Goal: Information Seeking & Learning: Learn about a topic

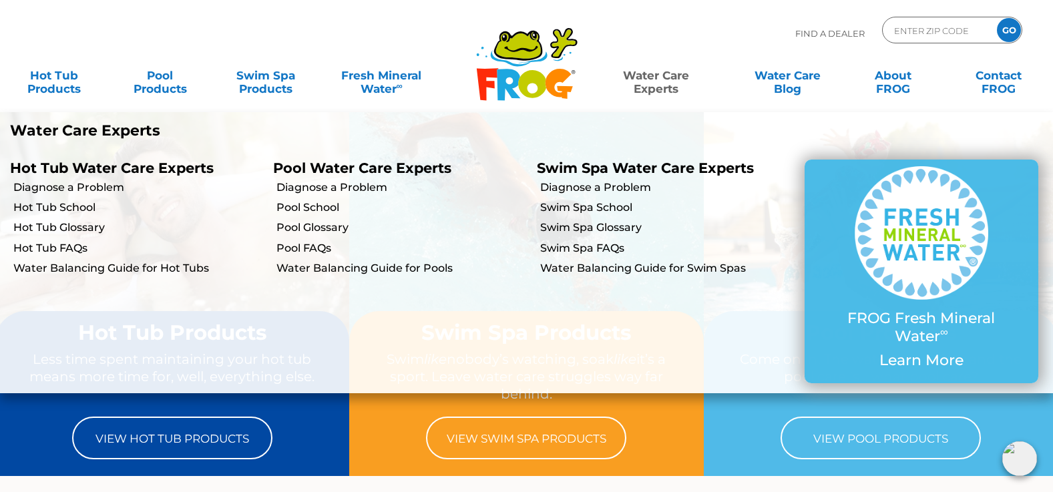
click at [664, 77] on link "Water Care Experts" at bounding box center [656, 75] width 134 height 27
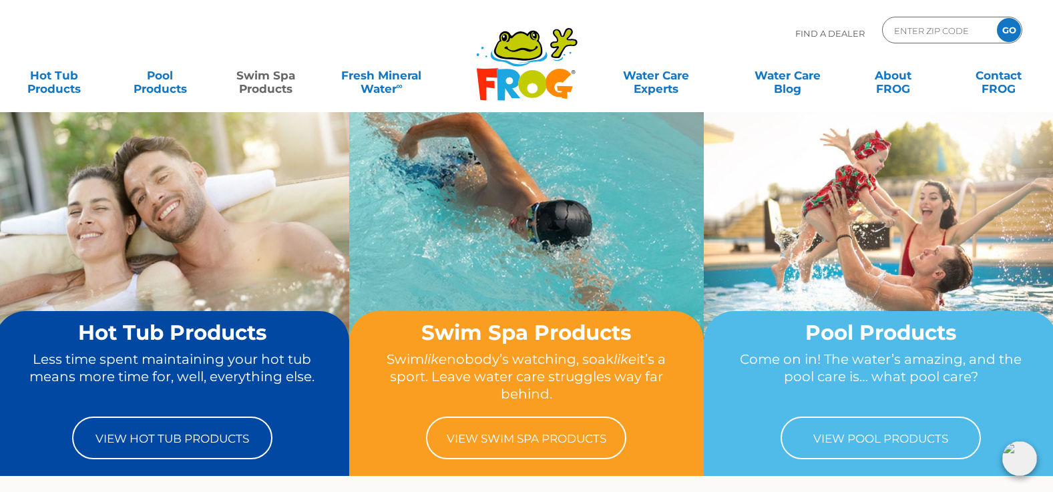
click at [277, 77] on link "Swim Spa Products" at bounding box center [265, 75] width 82 height 27
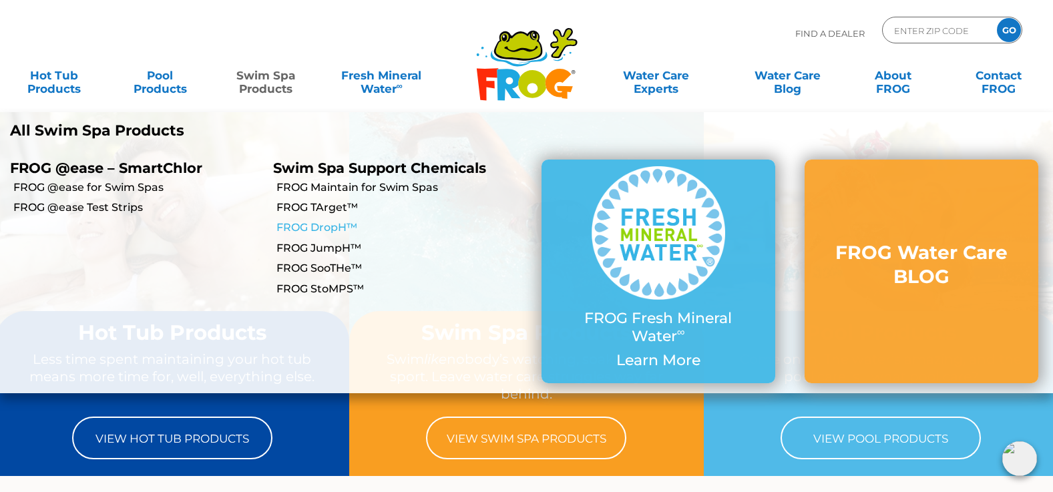
click at [316, 234] on link "FROG DropH™" at bounding box center [401, 227] width 250 height 15
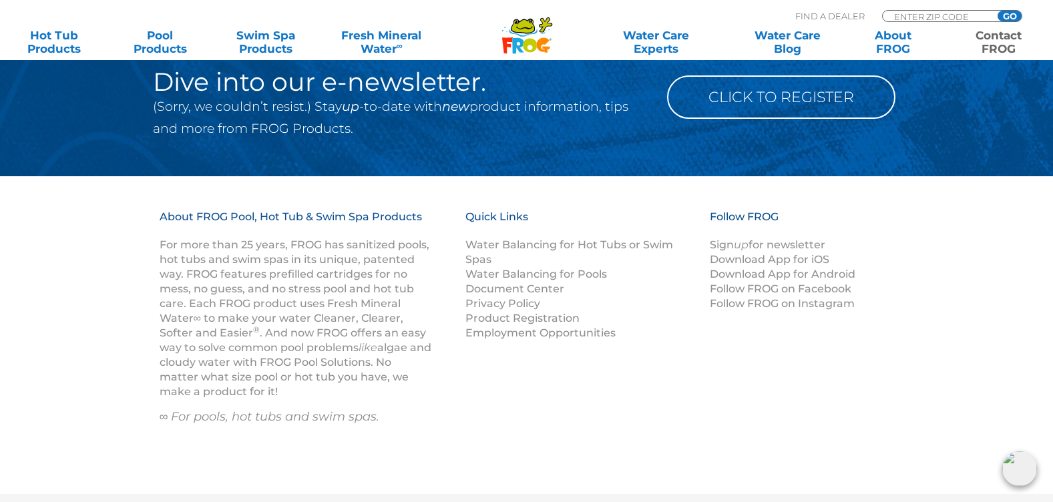
scroll to position [2002, 0]
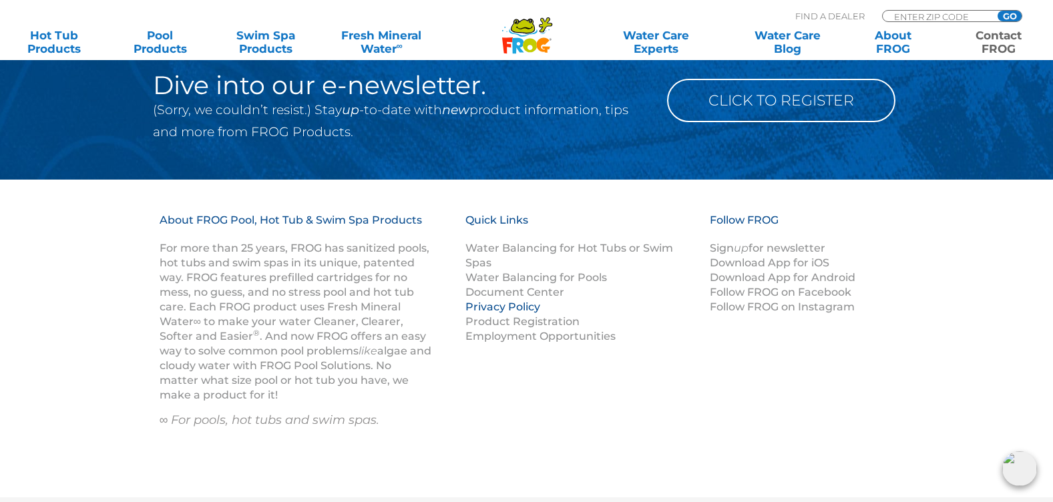
click at [527, 312] on link "Privacy Policy" at bounding box center [502, 306] width 75 height 13
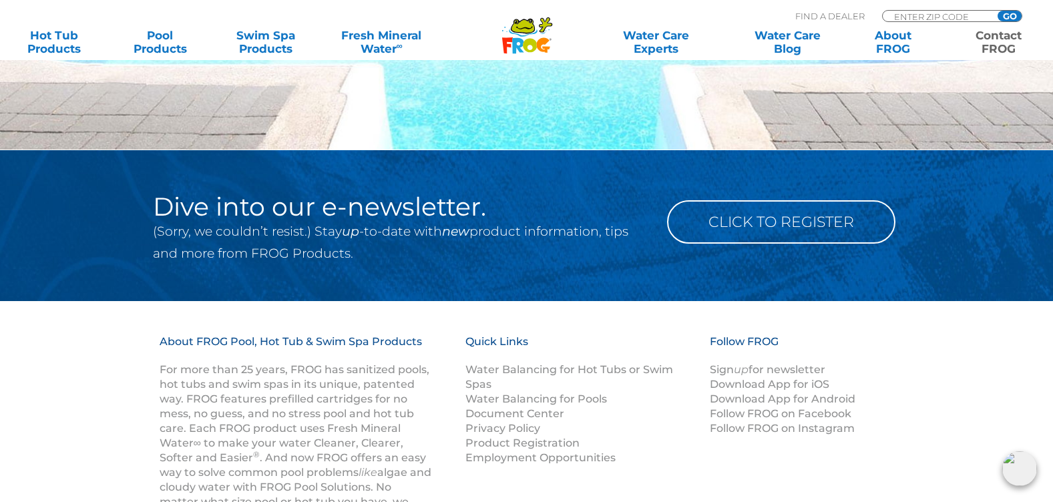
scroll to position [1935, 0]
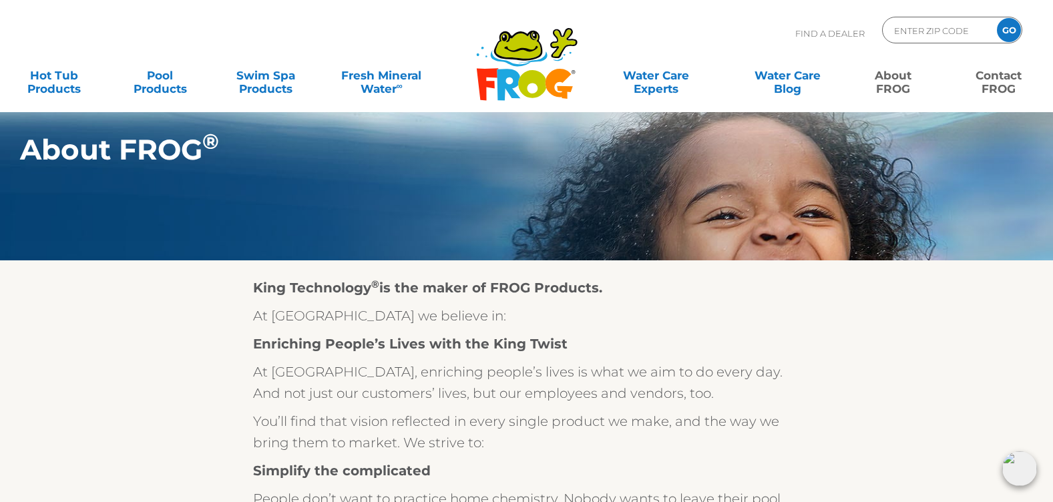
click at [990, 82] on link "Contact FROG" at bounding box center [998, 75] width 82 height 27
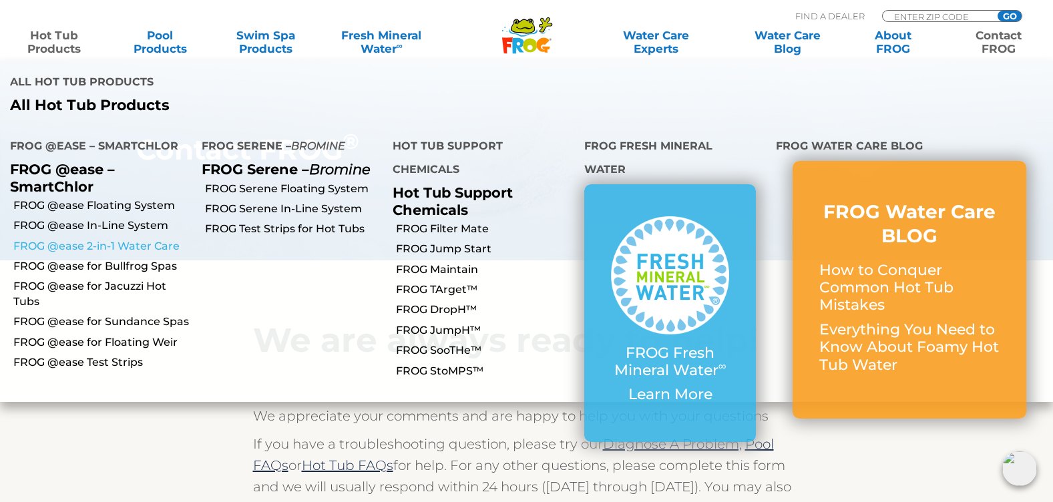
scroll to position [752, 0]
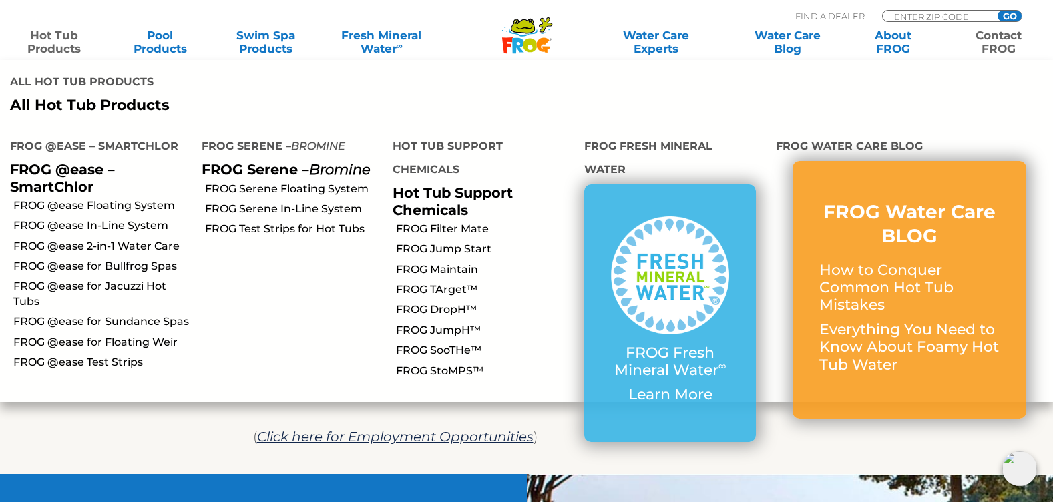
click at [83, 256] on li "FROG @ease for Bullfrog Spas" at bounding box center [96, 266] width 192 height 20
click at [83, 236] on li "FROG @ease 2-in-1 Water Care" at bounding box center [96, 246] width 192 height 20
click at [81, 239] on link "FROG @ease 2-in-1 Water Care" at bounding box center [102, 246] width 178 height 15
click at [89, 259] on link "FROG @ease for Bullfrog Spas" at bounding box center [102, 266] width 178 height 15
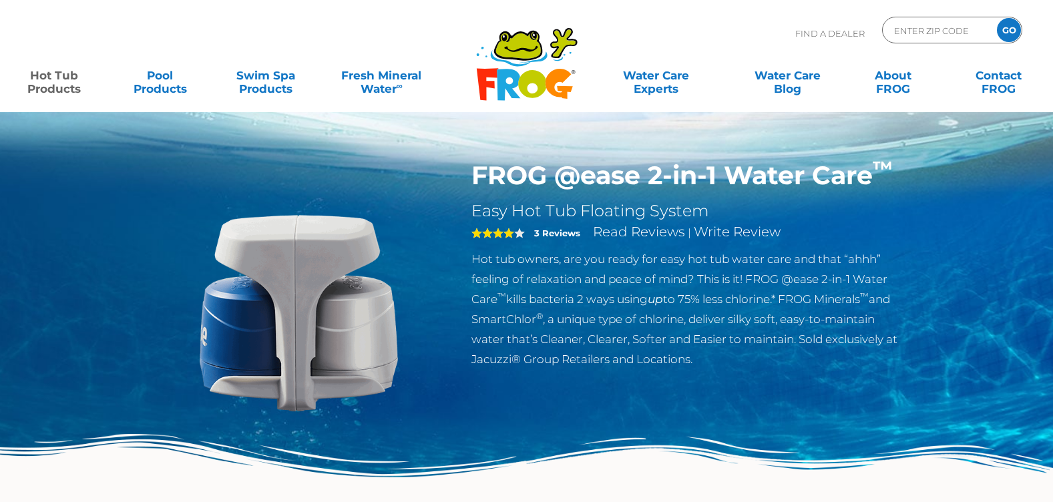
click at [275, 308] on img at bounding box center [299, 313] width 306 height 306
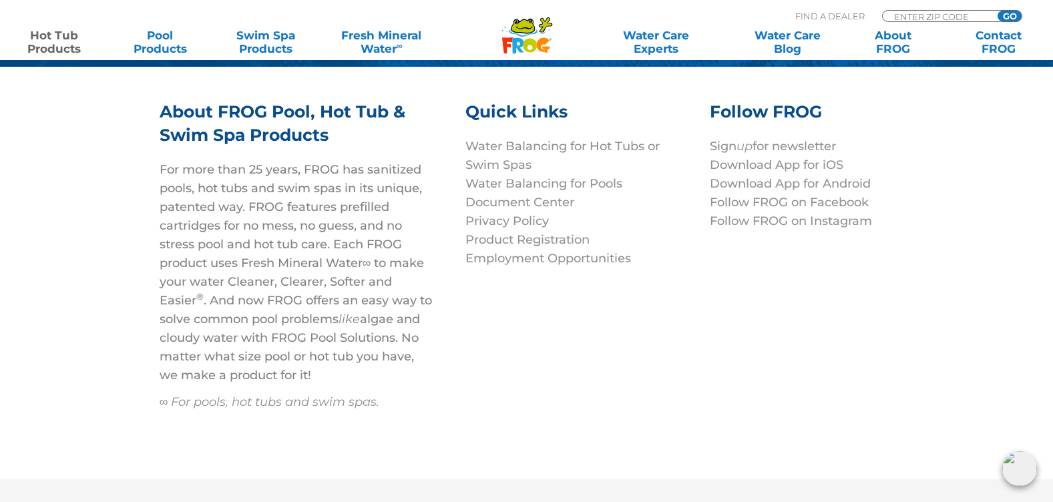
scroll to position [4740, 0]
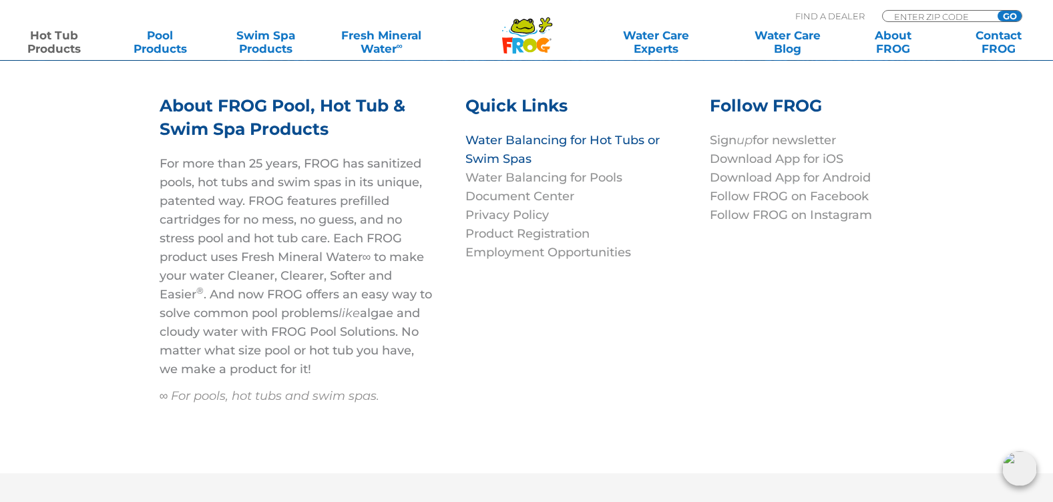
click at [510, 147] on link "Water Balancing for Hot Tubs or Swim Spas" at bounding box center [562, 149] width 194 height 33
click at [510, 180] on link "Water Balancing for Pools" at bounding box center [543, 177] width 157 height 15
click at [512, 214] on link "Privacy Policy" at bounding box center [506, 215] width 83 height 15
click at [515, 235] on link "Product Registration" at bounding box center [527, 233] width 124 height 15
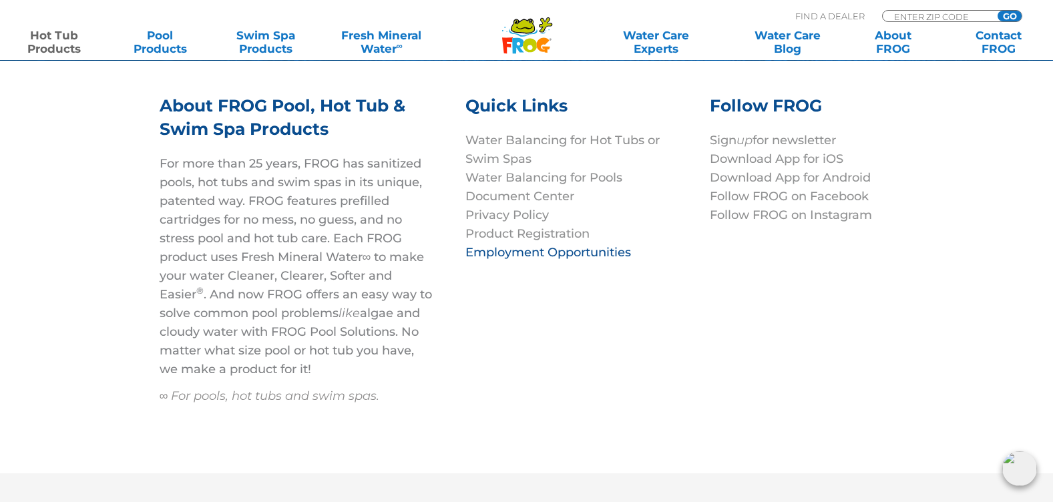
click at [516, 249] on link "Employment Opportunities" at bounding box center [548, 252] width 166 height 15
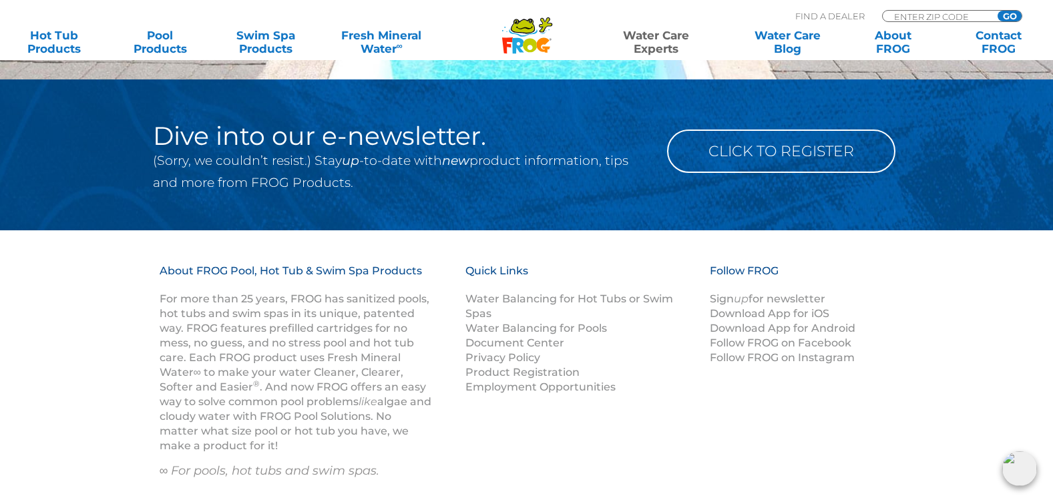
scroll to position [1929, 0]
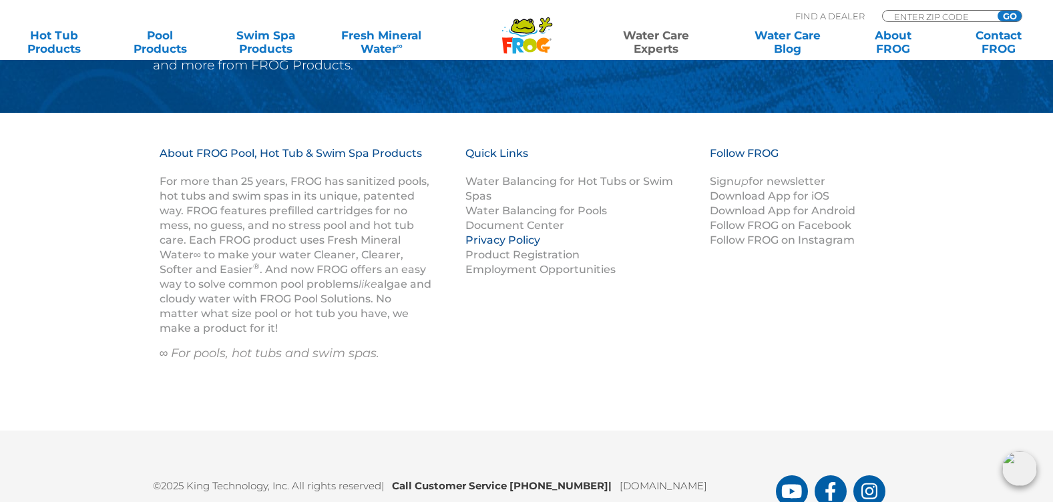
click at [521, 240] on link "Privacy Policy" at bounding box center [502, 240] width 75 height 13
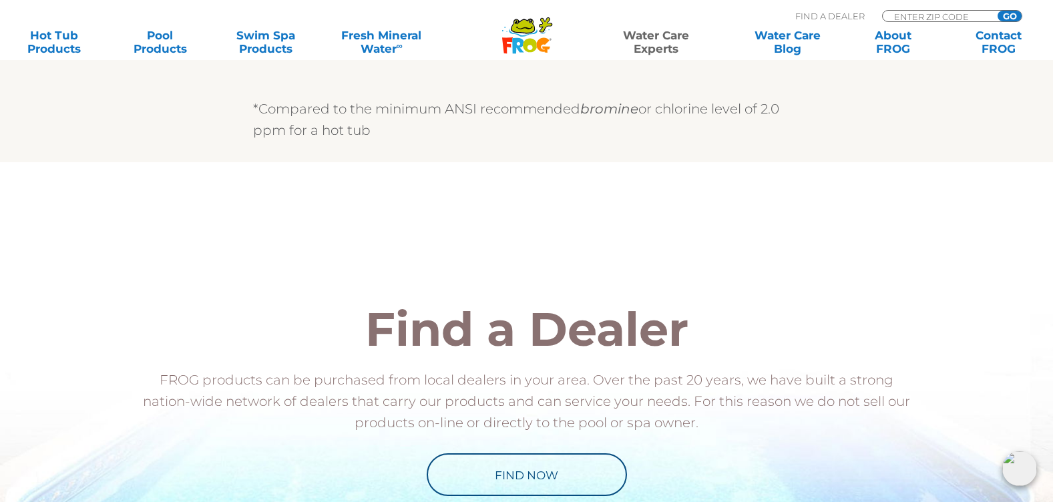
scroll to position [1127, 0]
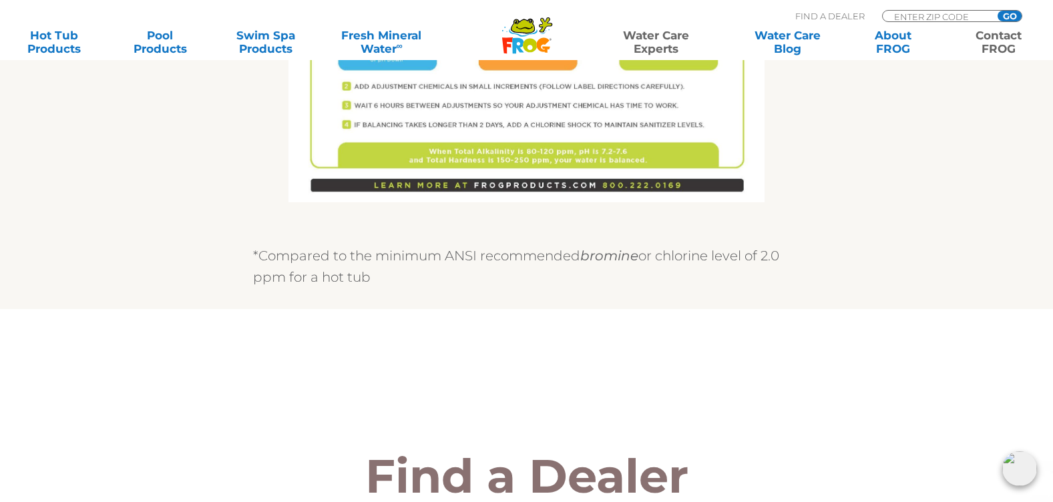
click at [969, 48] on link "Contact FROG" at bounding box center [998, 42] width 82 height 27
click at [856, 39] on link "About FROG" at bounding box center [893, 42] width 82 height 27
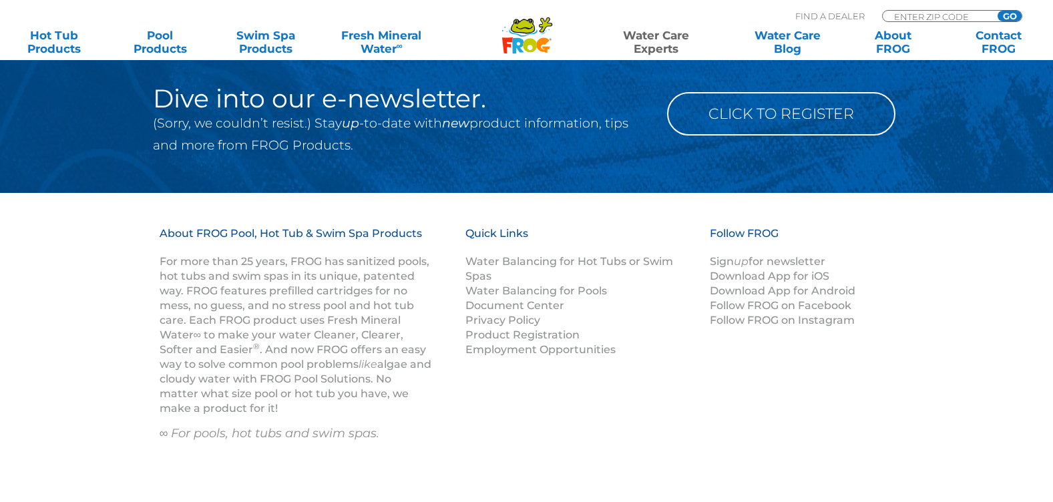
scroll to position [1877, 0]
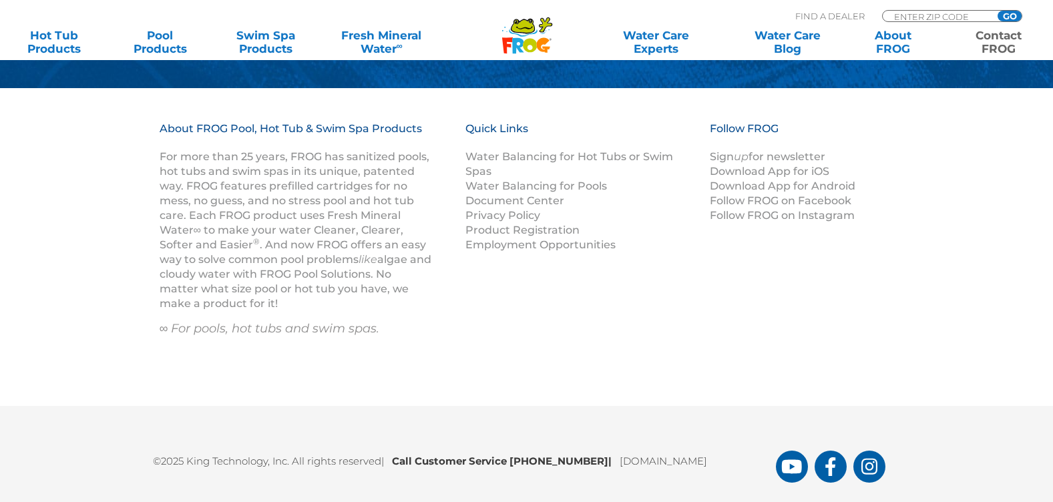
scroll to position [2135, 0]
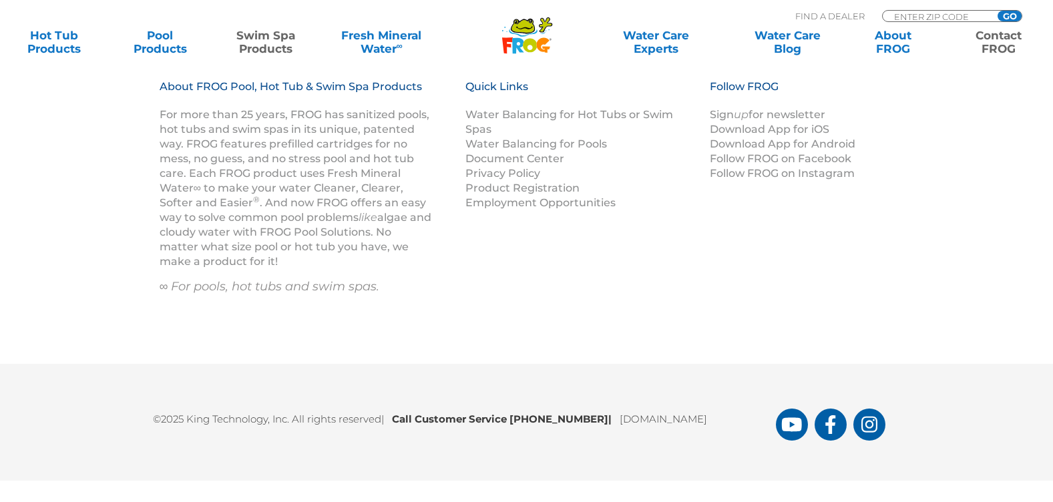
click at [264, 46] on link "Swim Spa Products" at bounding box center [265, 42] width 82 height 27
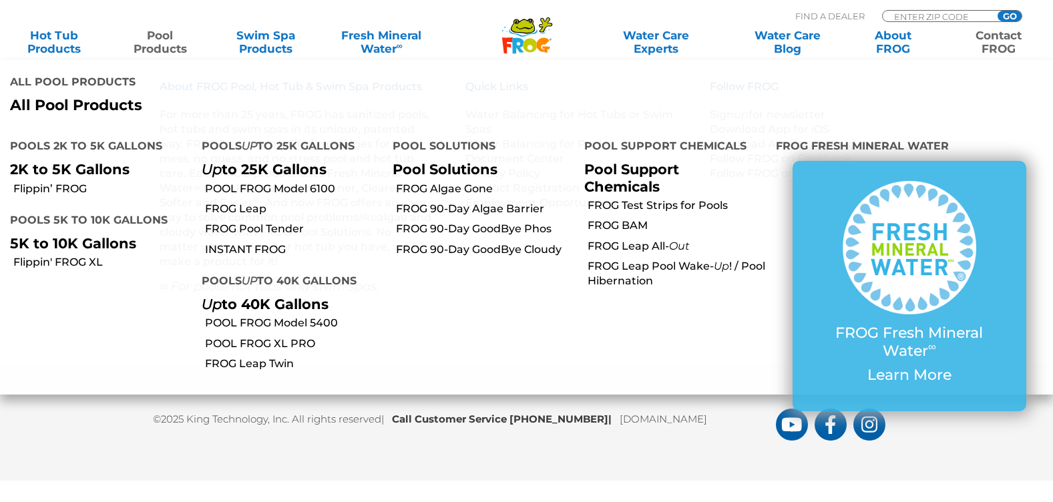
click at [63, 97] on p "All Pool Products" at bounding box center [263, 105] width 507 height 17
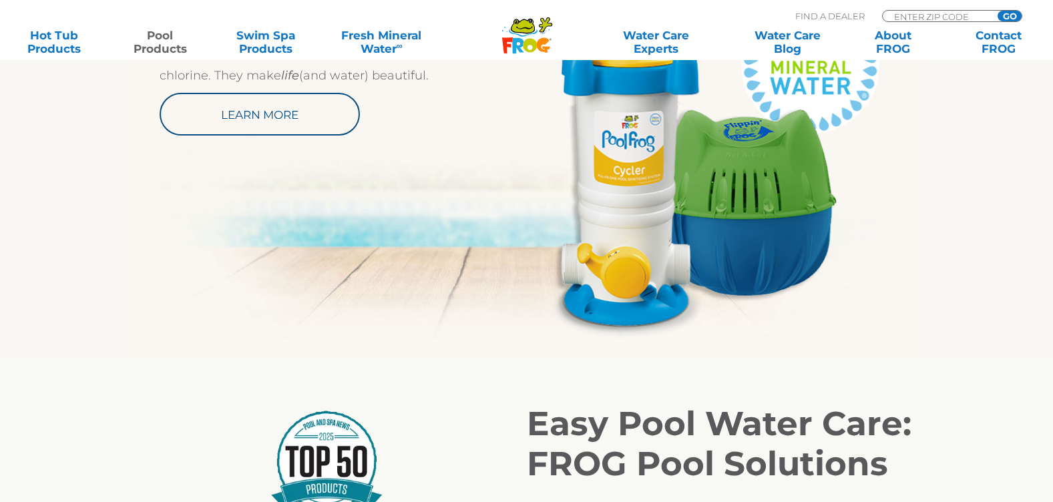
scroll to position [1202, 0]
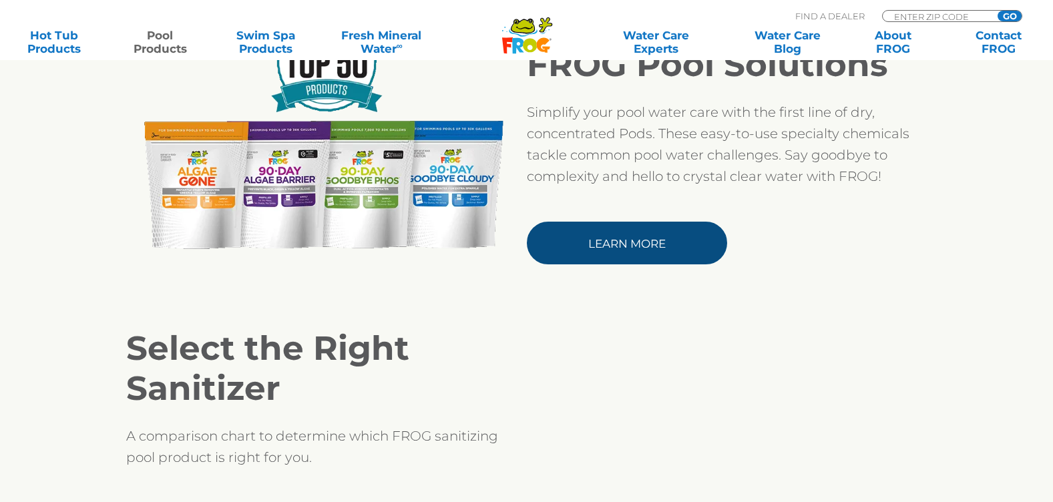
click at [613, 236] on link "Learn More" at bounding box center [627, 243] width 200 height 43
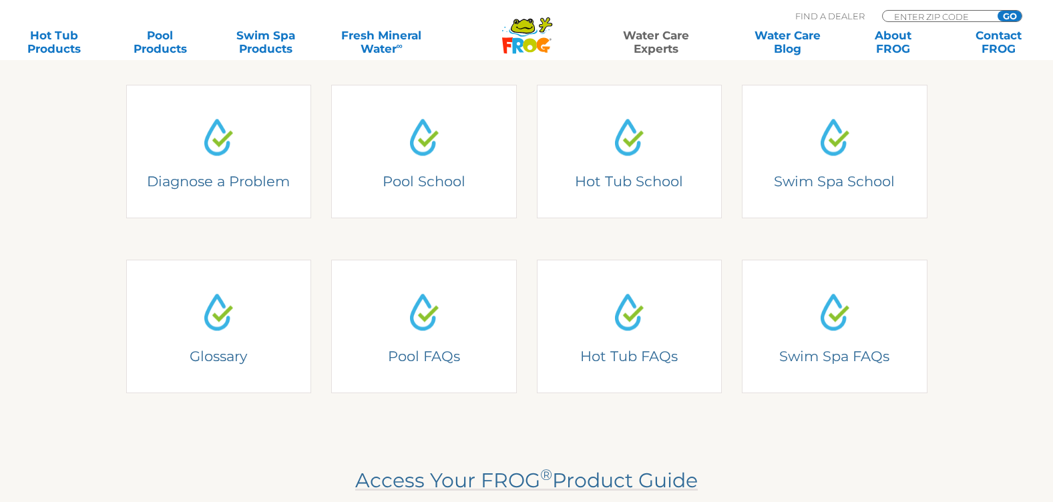
scroll to position [534, 0]
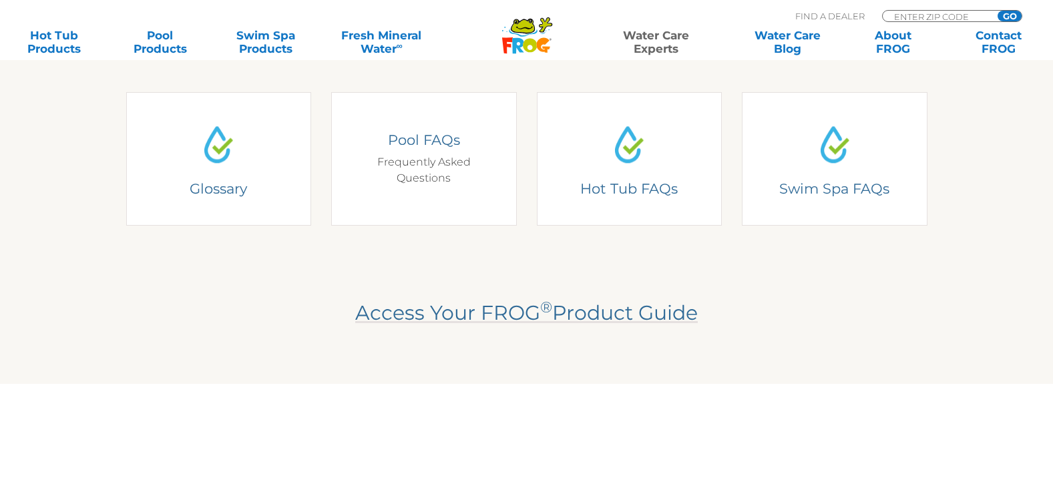
click at [437, 174] on div "Pool FAQs Pool FAQs Frequently Asked Questions" at bounding box center [424, 159] width 186 height 134
click at [437, 174] on div "Pool FAQs Frequently Asked Questions" at bounding box center [423, 158] width 147 height 55
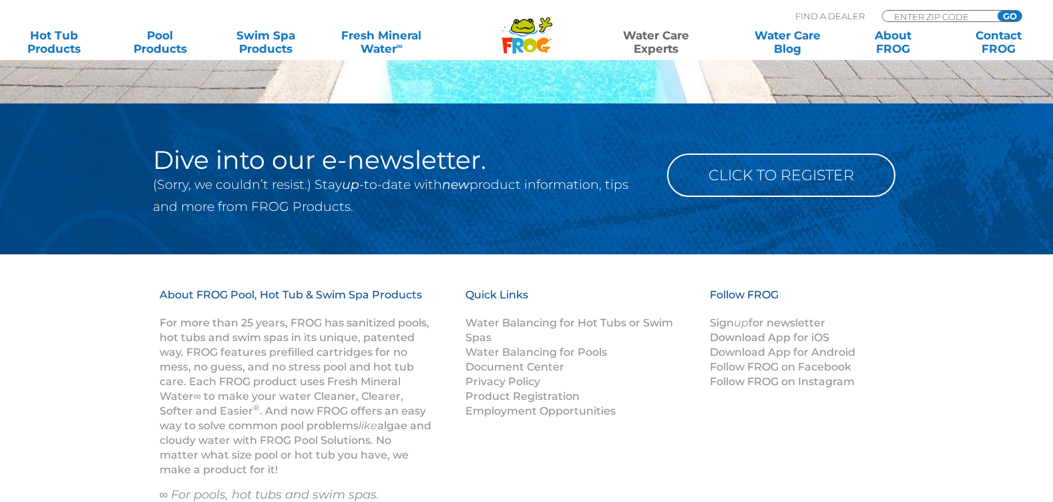
scroll to position [1278, 0]
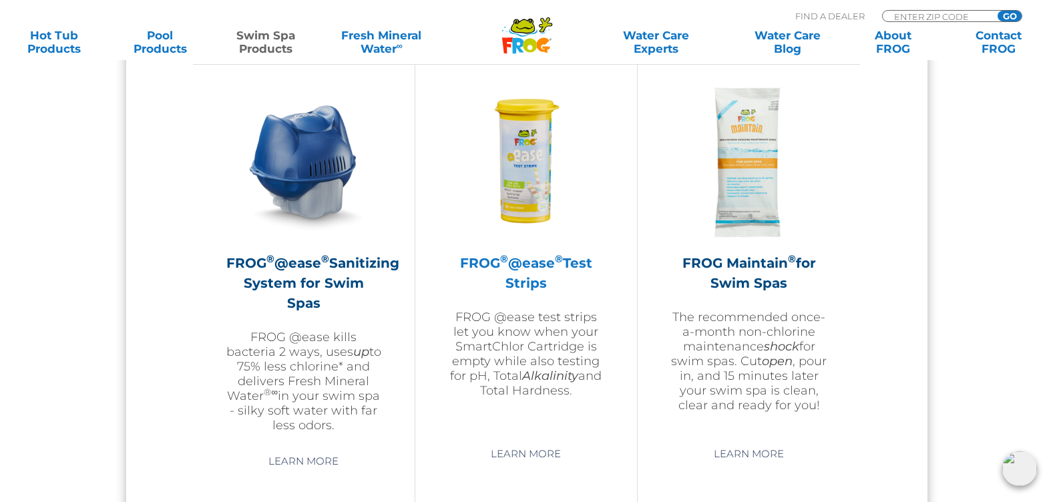
scroll to position [1316, 0]
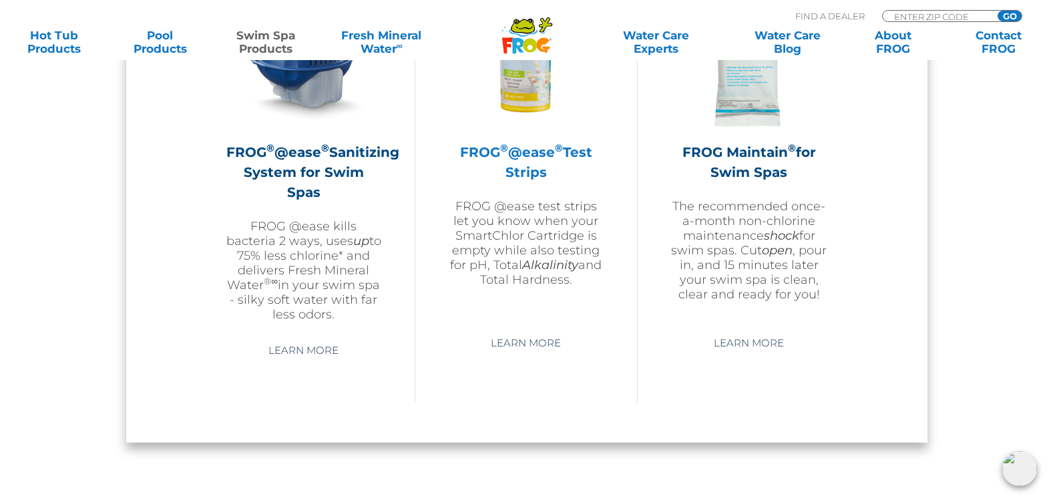
click at [513, 79] on img at bounding box center [526, 51] width 155 height 155
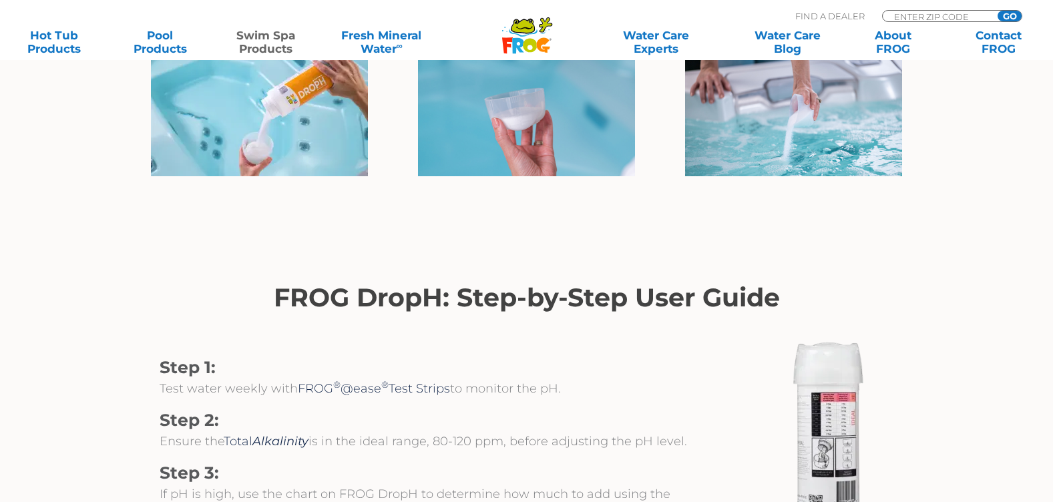
scroll to position [1001, 0]
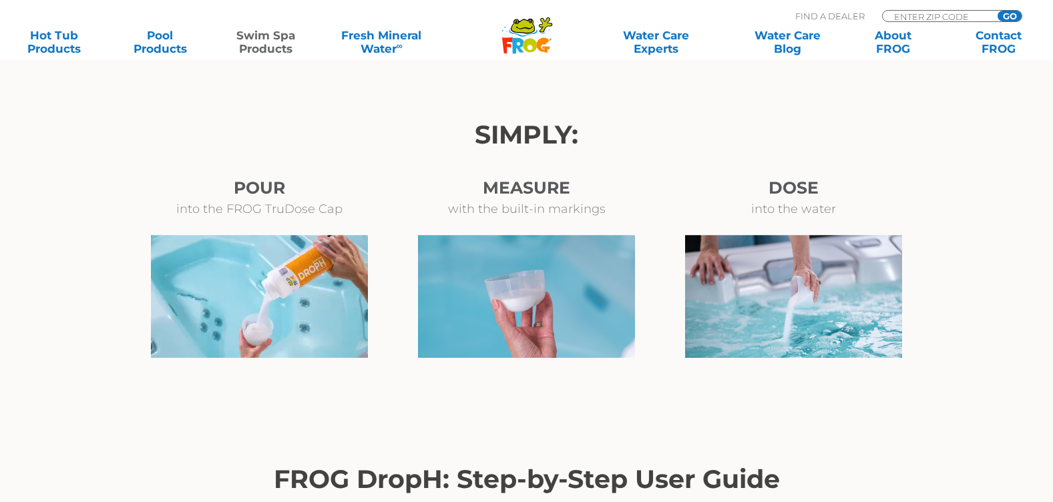
click at [537, 240] on img at bounding box center [526, 296] width 217 height 123
click at [553, 280] on img at bounding box center [526, 296] width 217 height 123
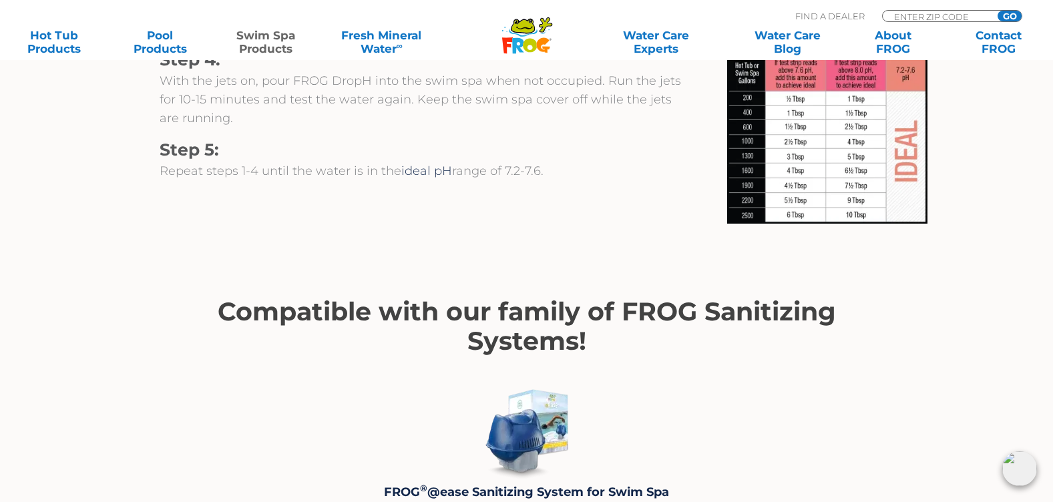
scroll to position [1469, 0]
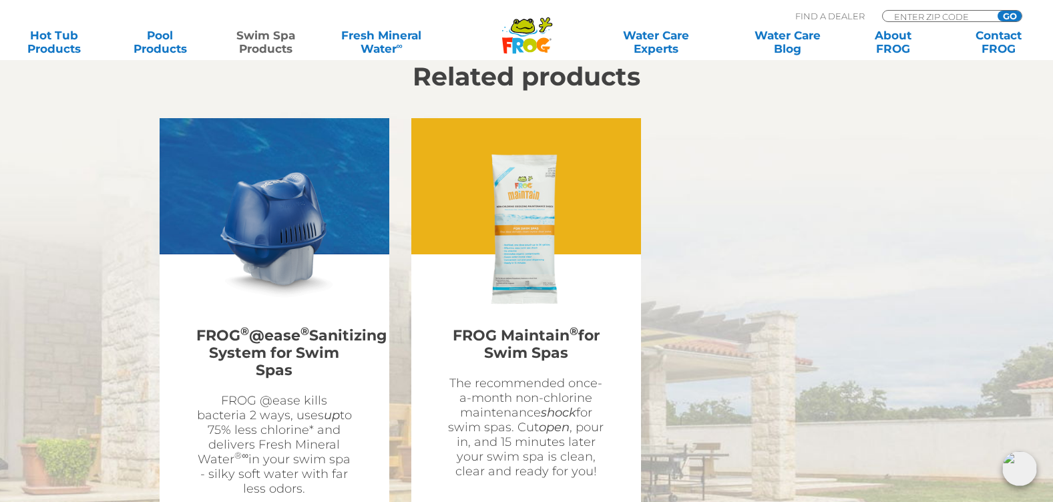
scroll to position [2603, 0]
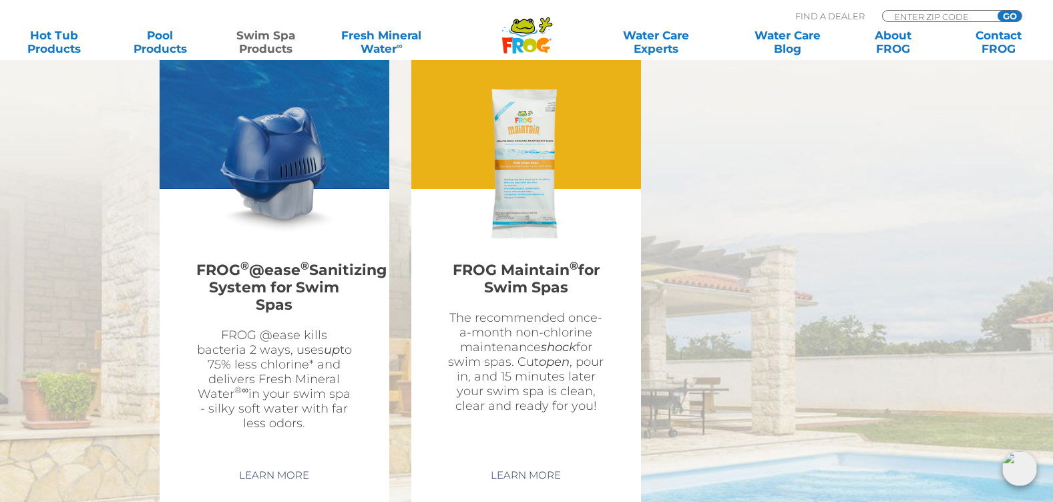
click at [548, 154] on img at bounding box center [526, 163] width 155 height 155
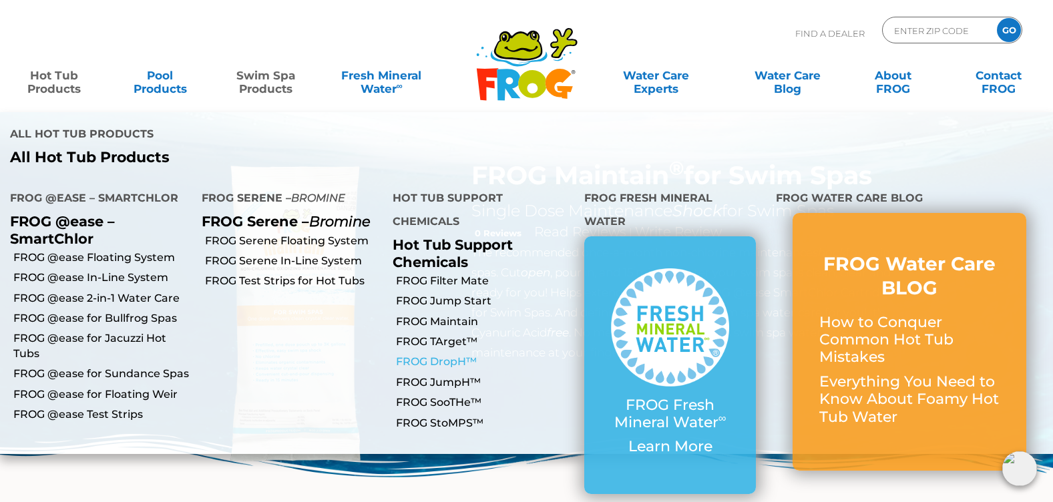
click at [421, 354] on link "FROG DropH™" at bounding box center [485, 361] width 178 height 15
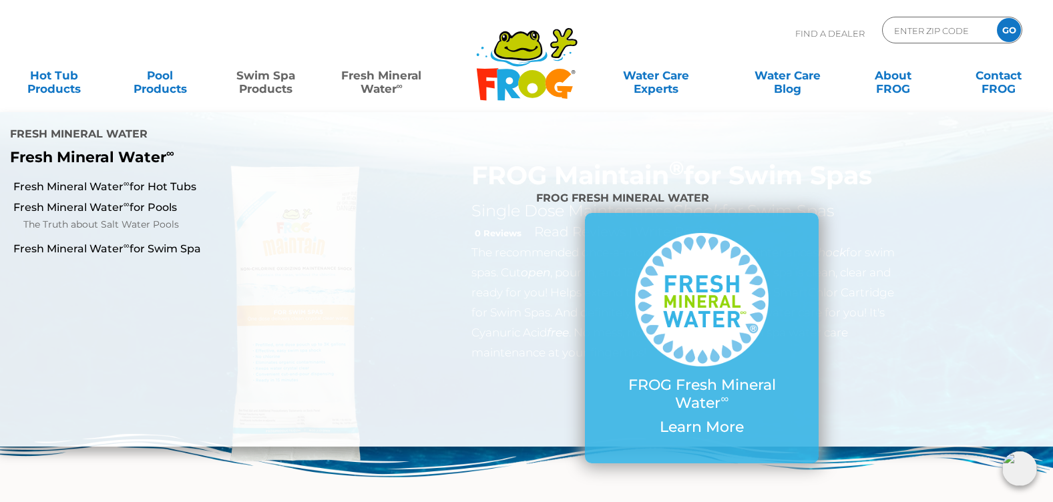
click at [361, 75] on link "Fresh Mineral Water ∞" at bounding box center [381, 75] width 103 height 27
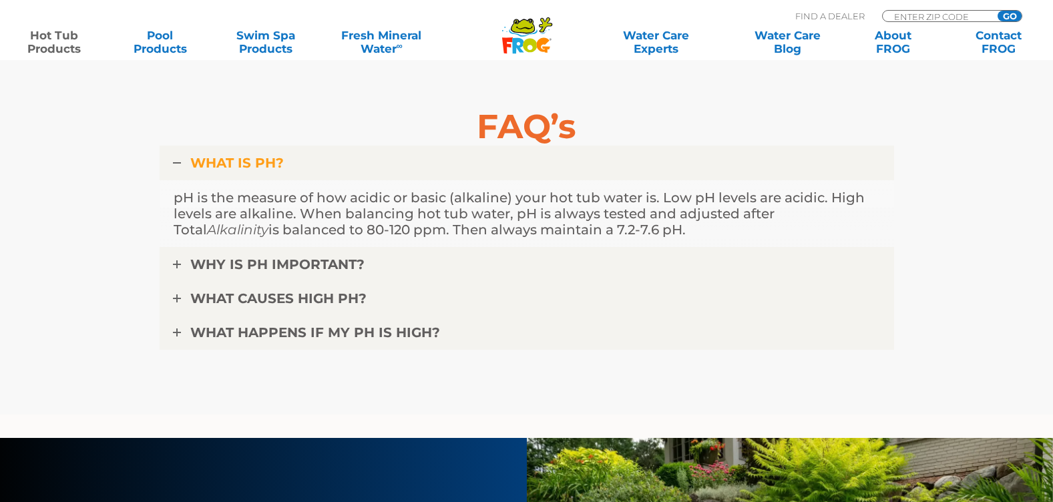
scroll to position [3938, 0]
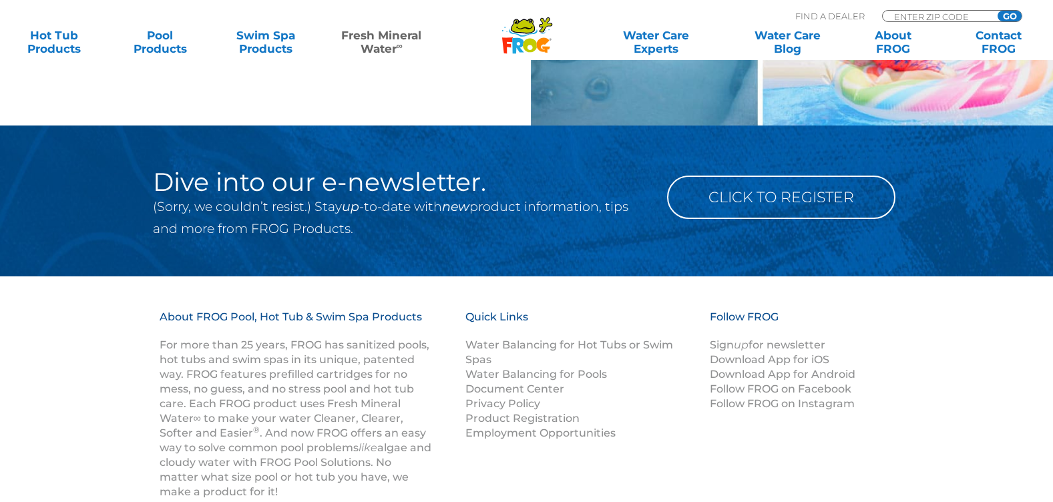
scroll to position [2033, 0]
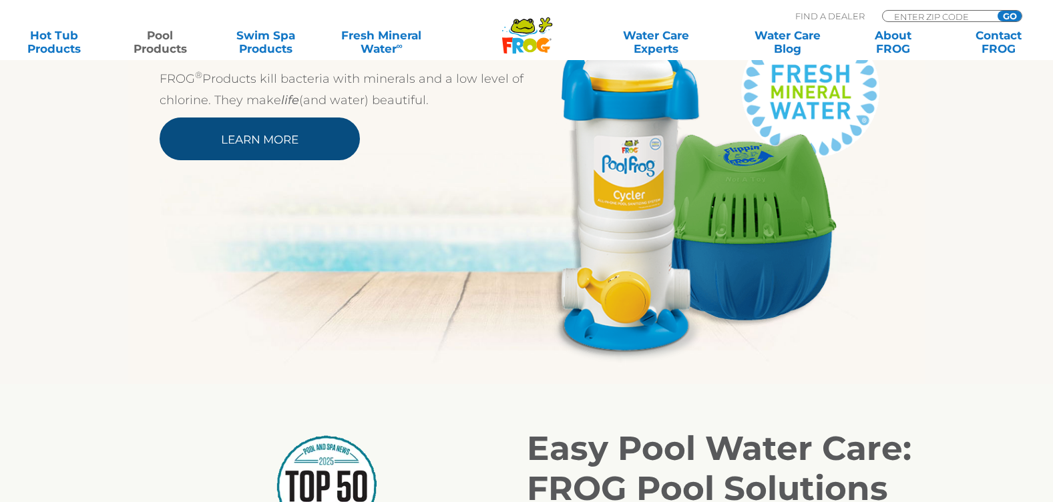
scroll to position [668, 0]
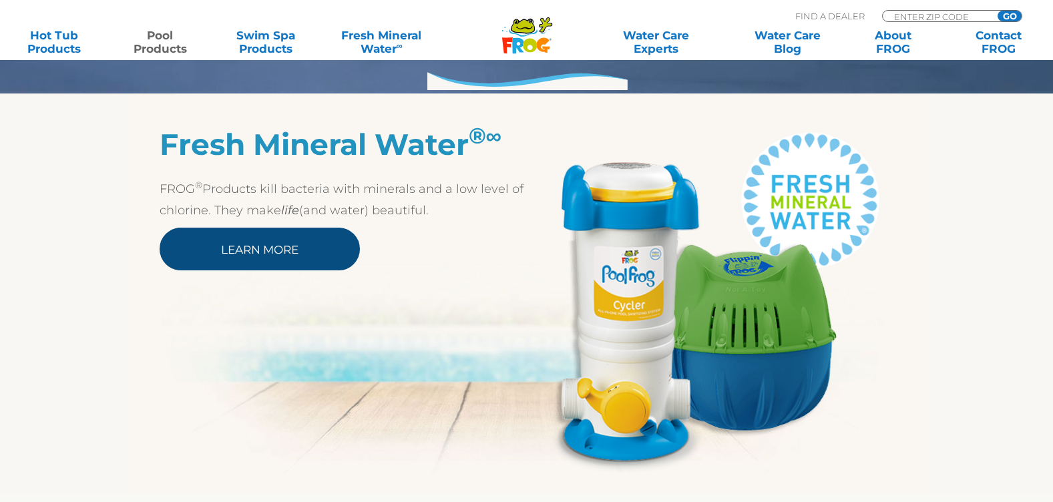
click at [238, 256] on link "Learn More" at bounding box center [260, 249] width 200 height 43
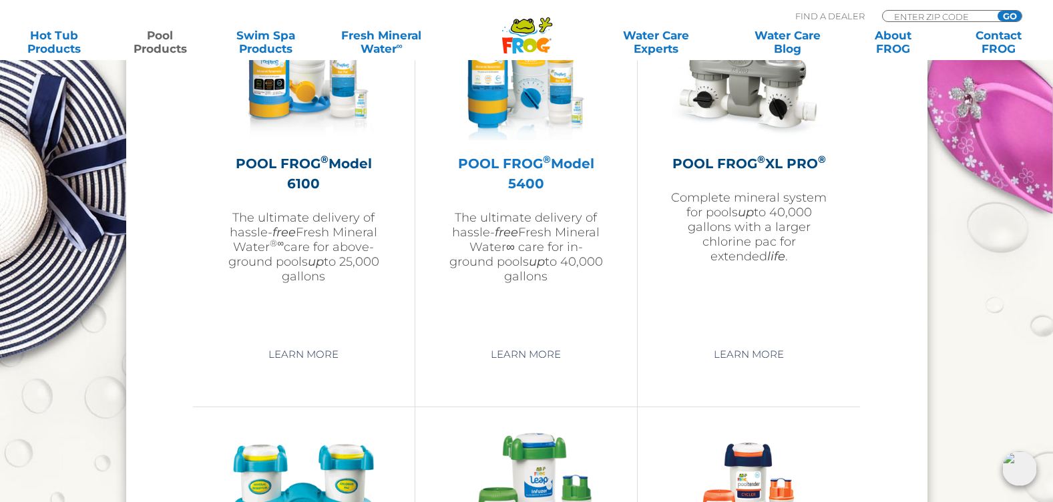
scroll to position [1936, 0]
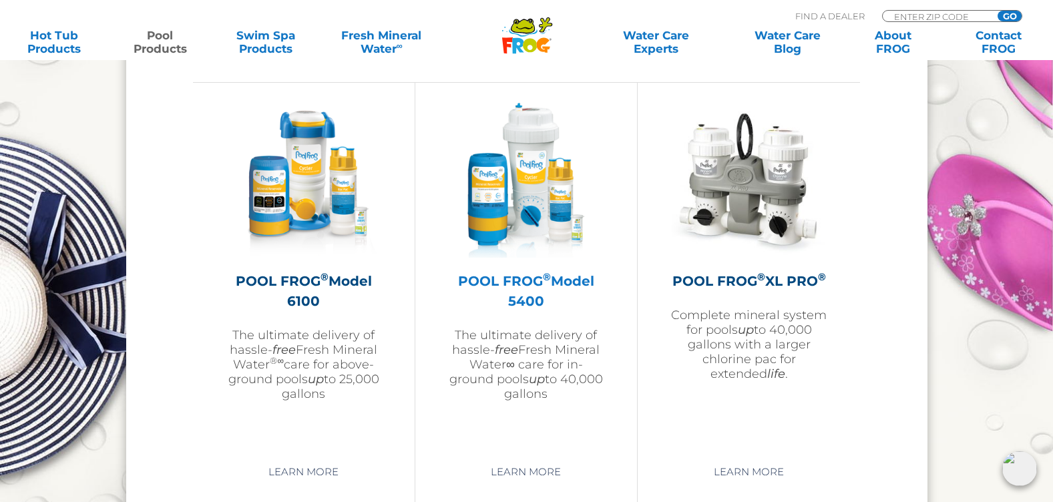
click at [531, 167] on img at bounding box center [526, 180] width 155 height 155
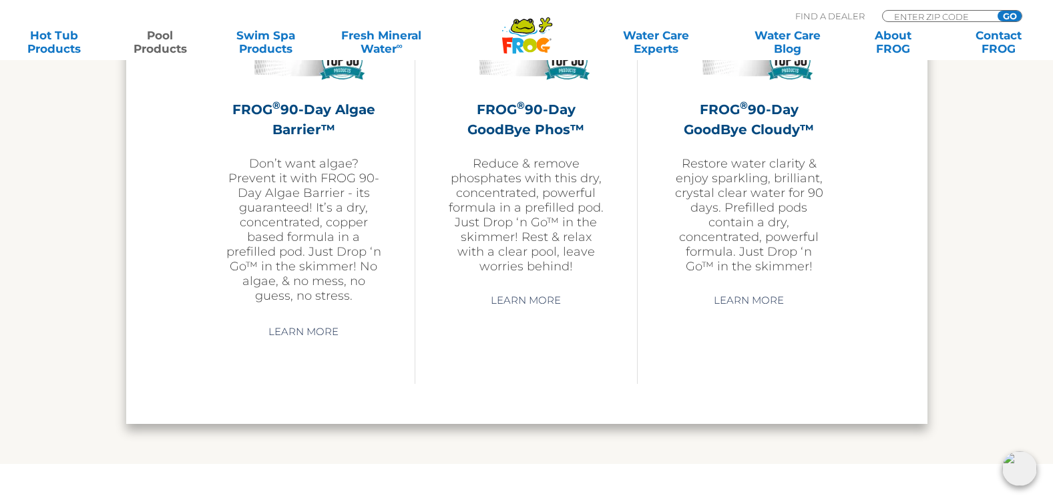
scroll to position [4139, 0]
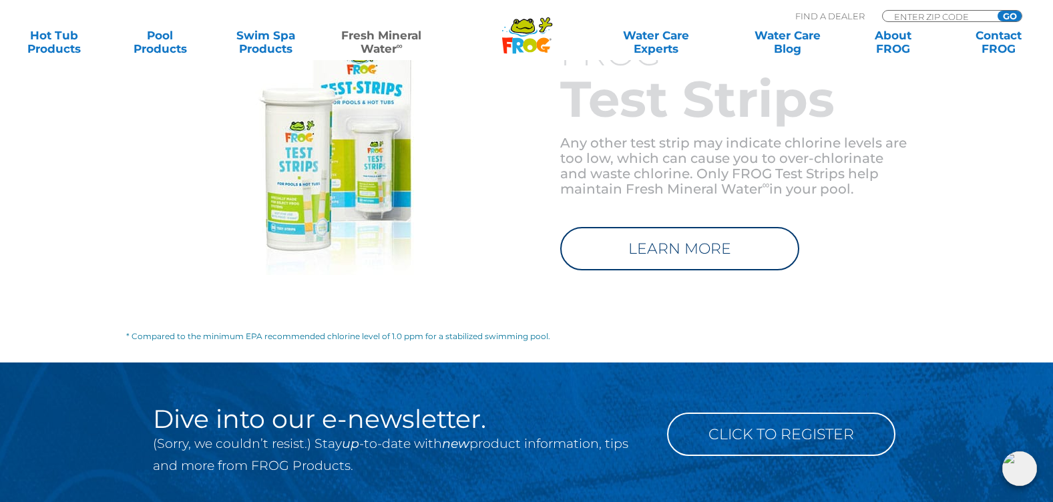
scroll to position [1946, 0]
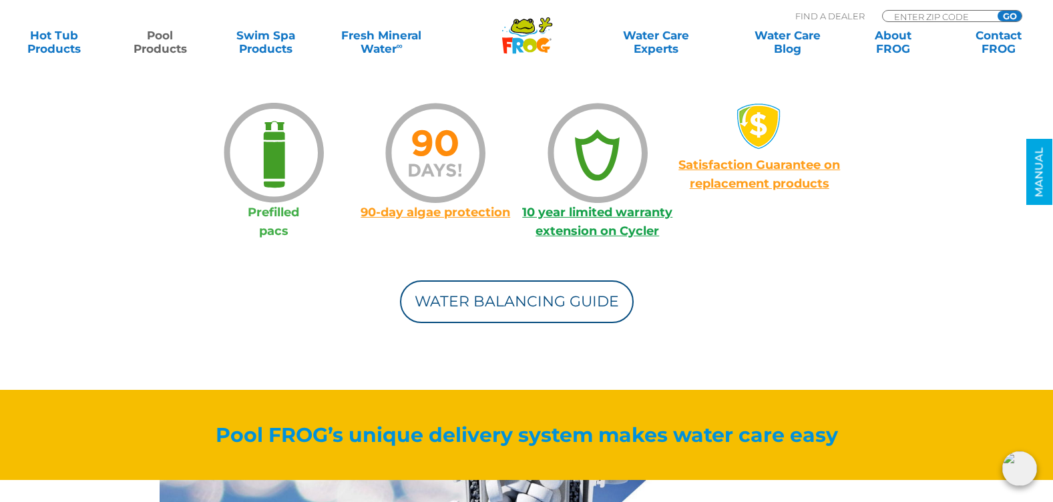
scroll to position [1068, 0]
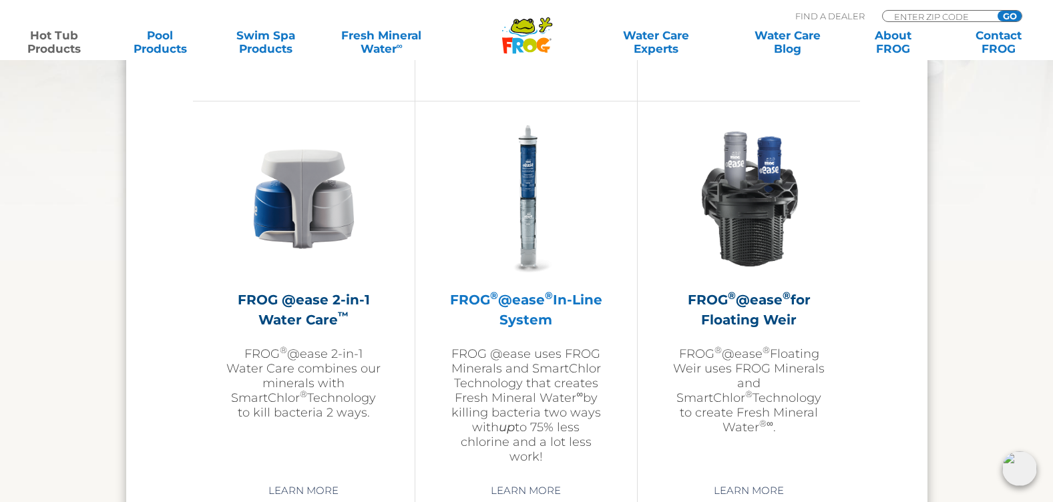
scroll to position [1803, 0]
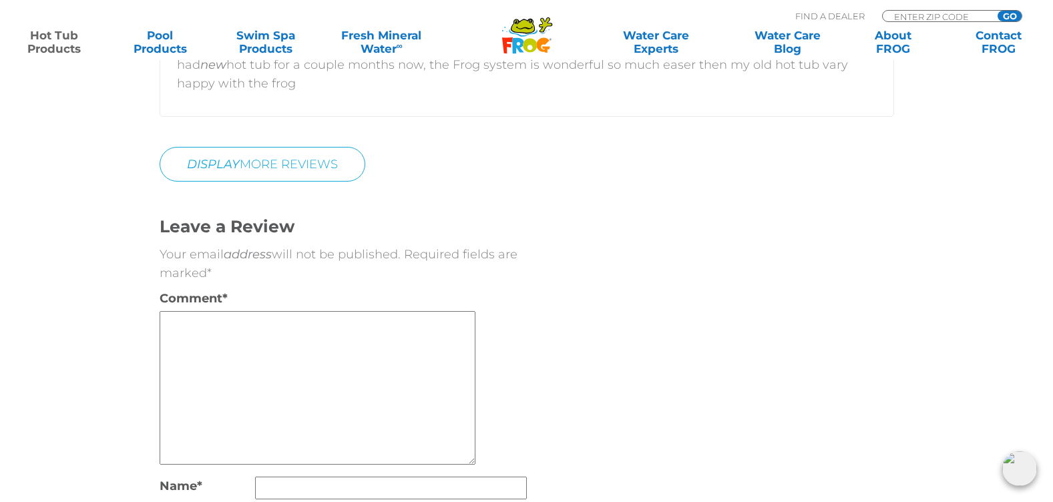
scroll to position [3137, 0]
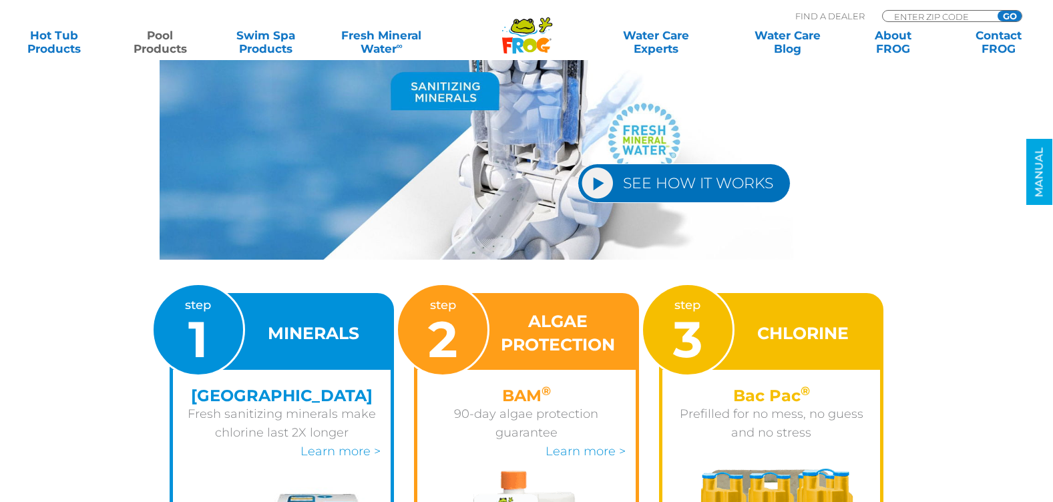
scroll to position [1402, 0]
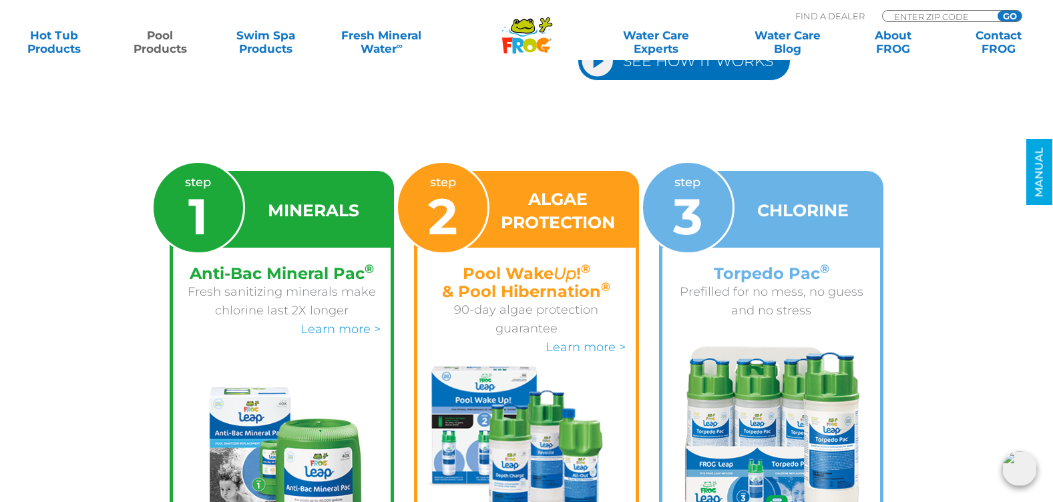
scroll to position [2069, 0]
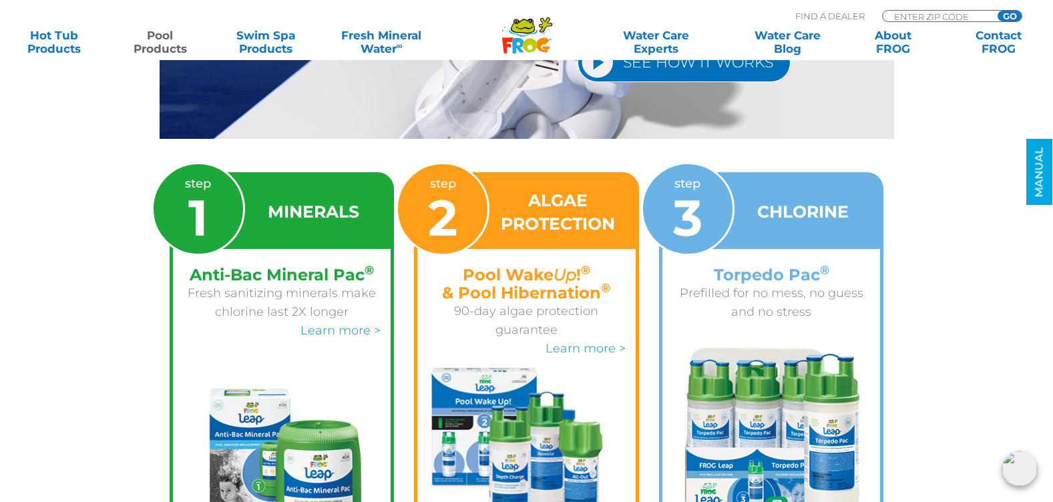
click at [282, 408] on img at bounding box center [282, 499] width 218 height 266
click at [532, 373] on img at bounding box center [526, 460] width 218 height 184
click at [538, 385] on img at bounding box center [526, 460] width 218 height 184
drag, startPoint x: 538, startPoint y: 385, endPoint x: 746, endPoint y: 344, distance: 211.7
click at [538, 386] on img at bounding box center [526, 460] width 218 height 184
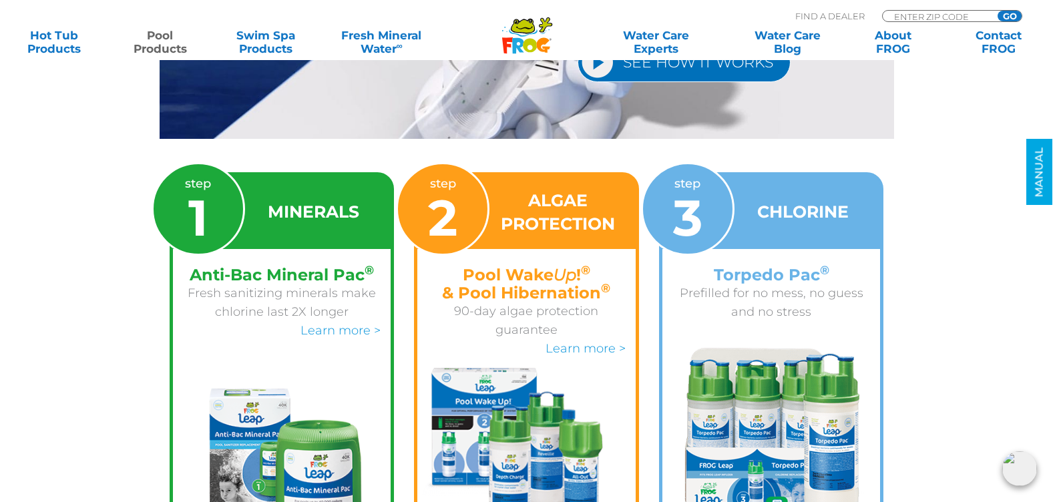
click at [755, 348] on img at bounding box center [772, 447] width 208 height 198
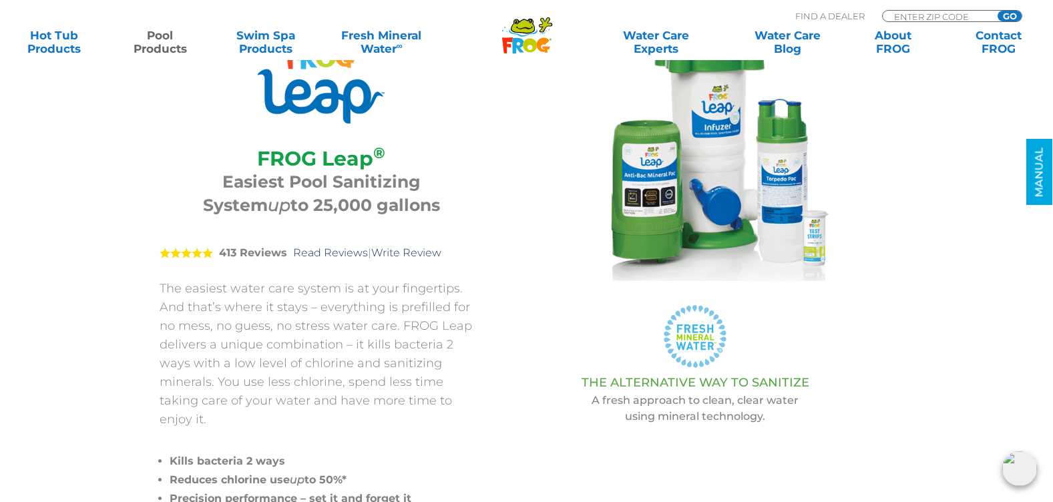
scroll to position [0, 0]
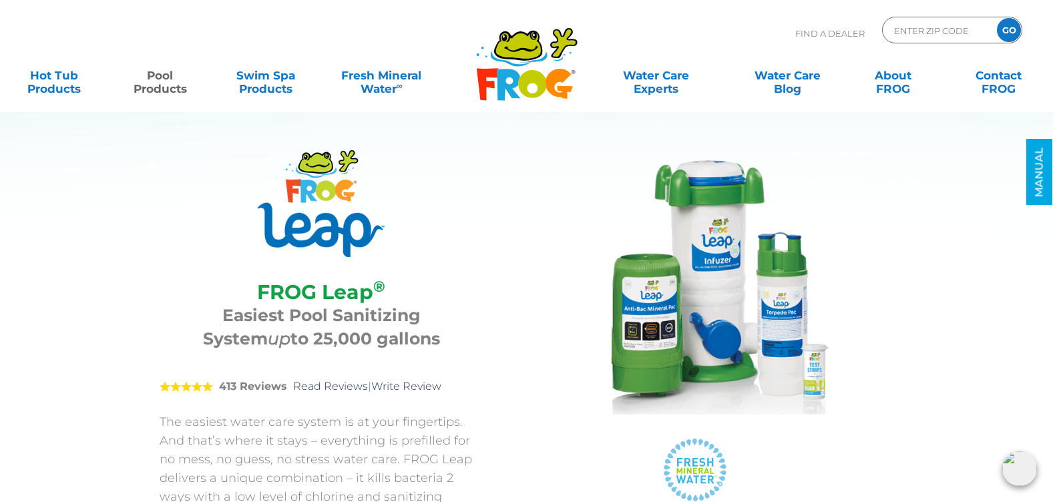
click at [744, 274] on img at bounding box center [694, 283] width 267 height 267
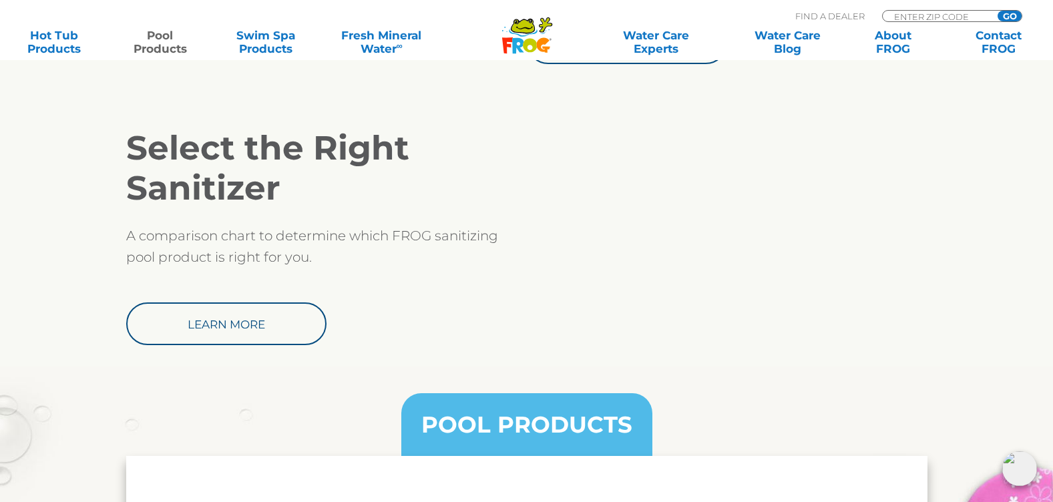
scroll to position [1869, 0]
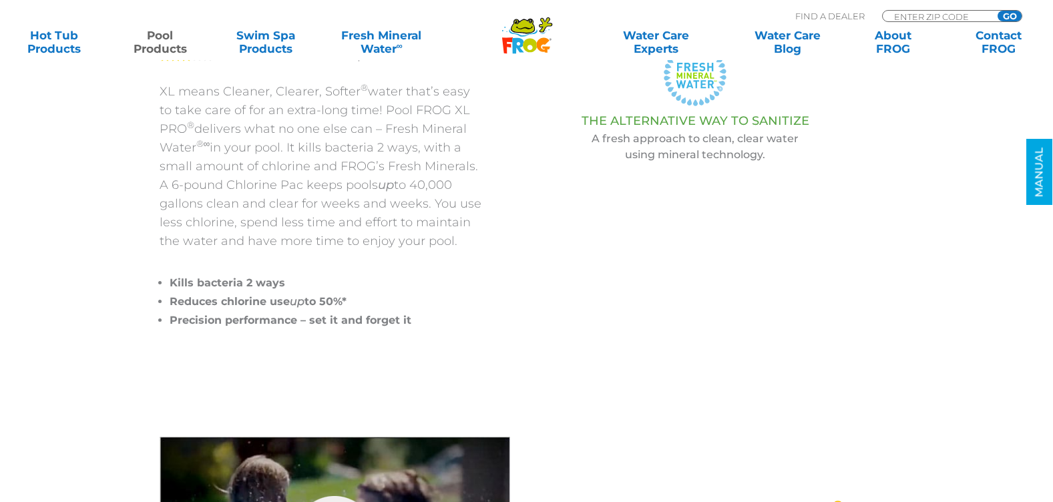
scroll to position [401, 0]
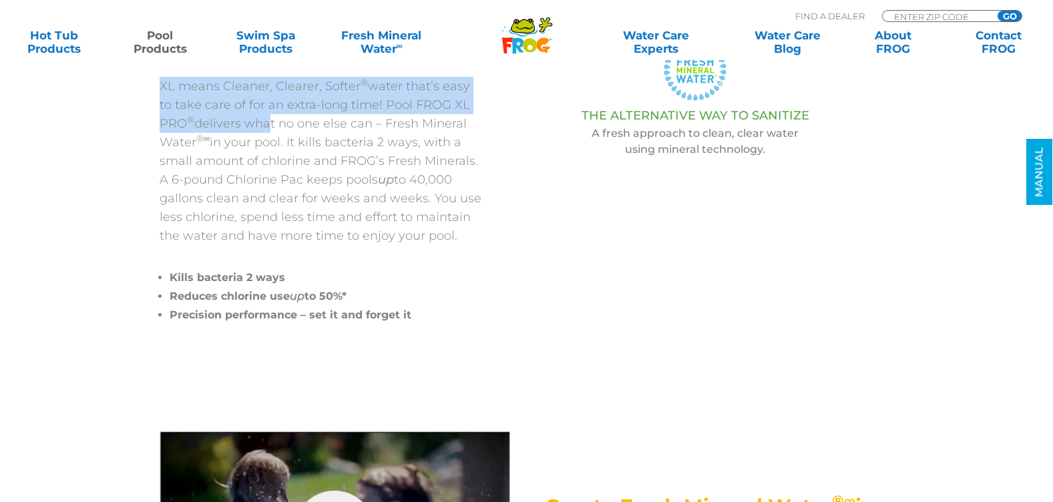
drag, startPoint x: 161, startPoint y: 80, endPoint x: 271, endPoint y: 121, distance: 117.4
click at [268, 121] on p "XL means Cleaner, Clearer, Softer ® water that’s easy to take care of for an ex…" at bounding box center [322, 161] width 324 height 168
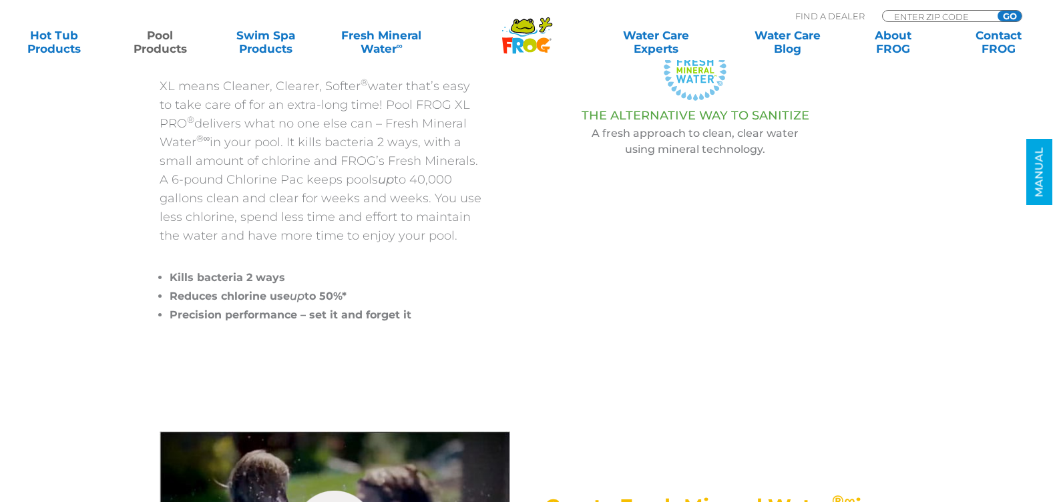
drag, startPoint x: 271, startPoint y: 121, endPoint x: 314, endPoint y: 125, distance: 43.0
click at [314, 125] on p "XL means Cleaner, Clearer, Softer ® water that’s easy to take care of for an ex…" at bounding box center [322, 161] width 324 height 168
drag, startPoint x: 387, startPoint y: 120, endPoint x: 440, endPoint y: 129, distance: 53.4
click at [440, 129] on p "XL means Cleaner, Clearer, Softer ® water that’s easy to take care of for an ex…" at bounding box center [322, 161] width 324 height 168
drag, startPoint x: 440, startPoint y: 129, endPoint x: 279, endPoint y: 140, distance: 161.3
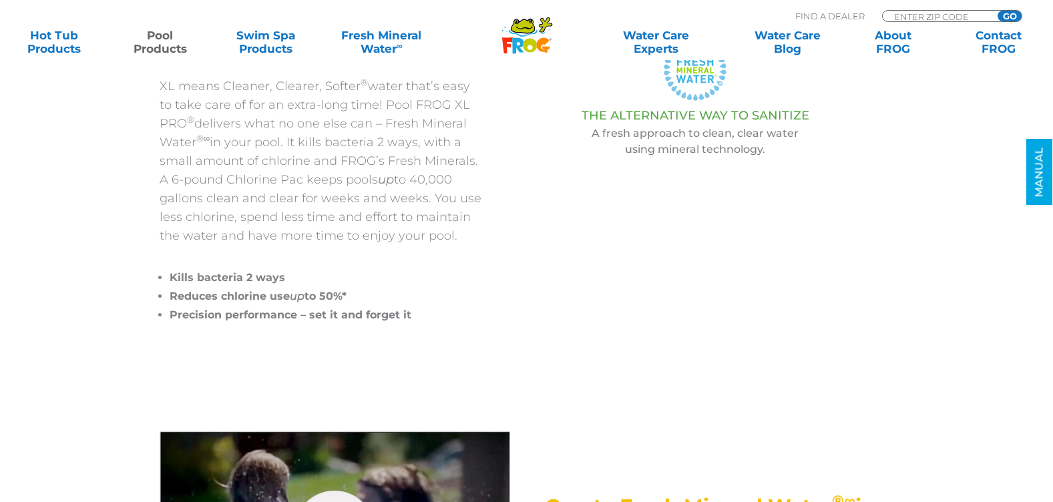
click at [279, 140] on p "XL means Cleaner, Clearer, Softer ® water that’s easy to take care of for an ex…" at bounding box center [322, 161] width 324 height 168
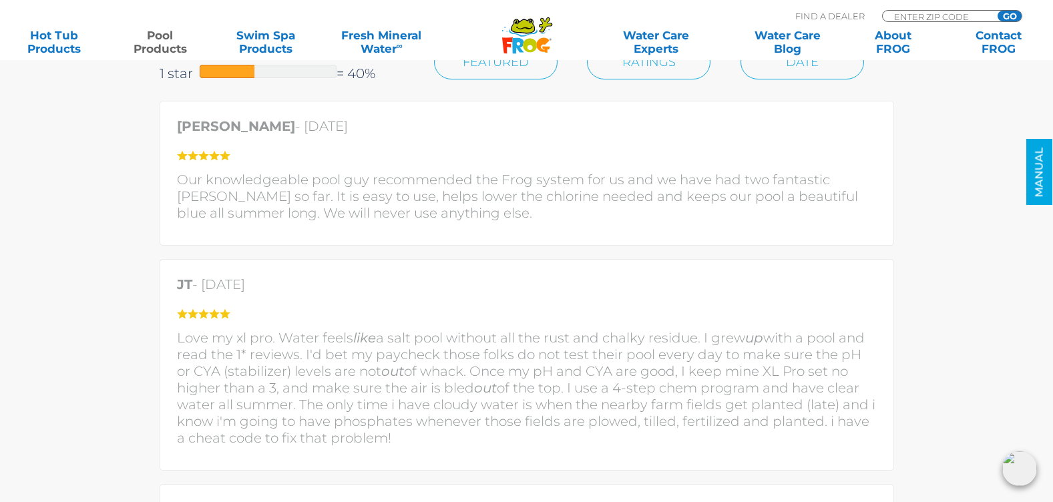
scroll to position [3204, 0]
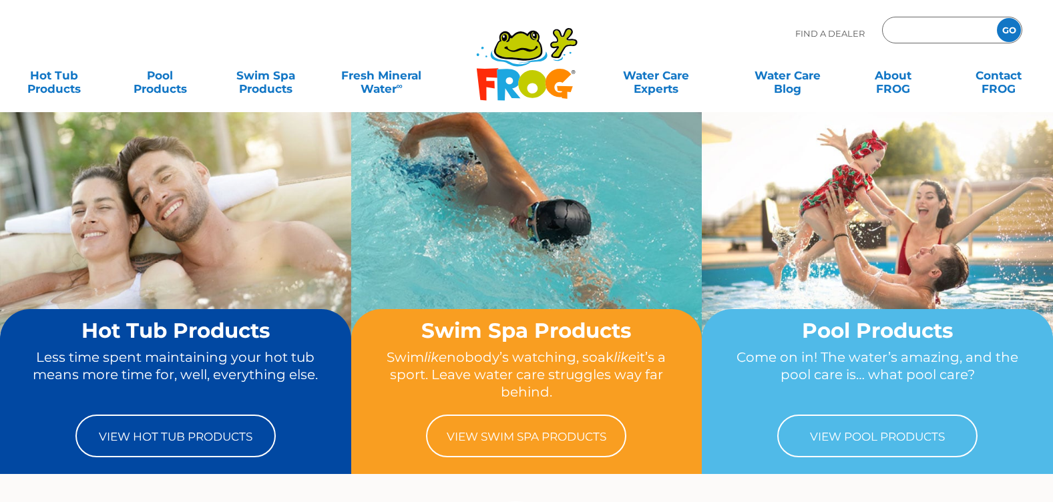
click at [900, 32] on input "Zip Code Form" at bounding box center [937, 30] width 90 height 19
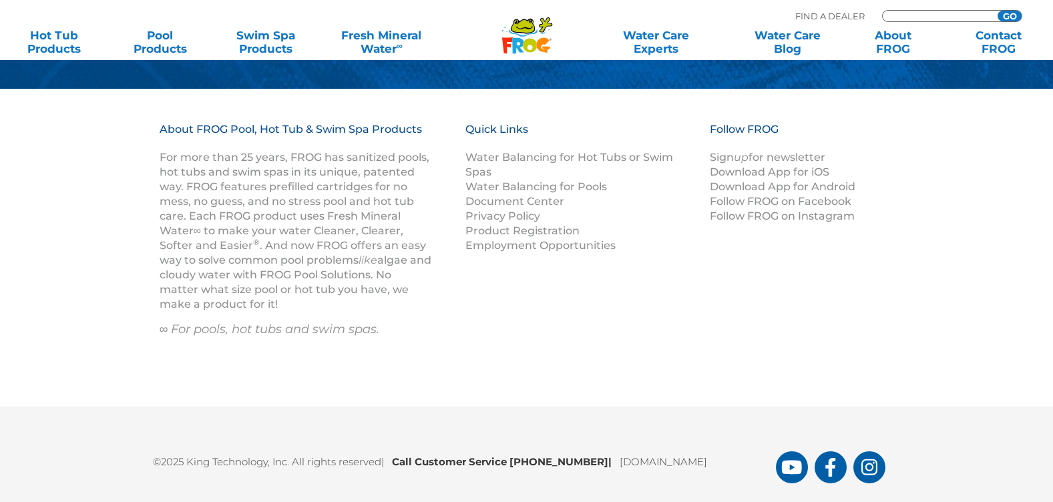
scroll to position [1827, 0]
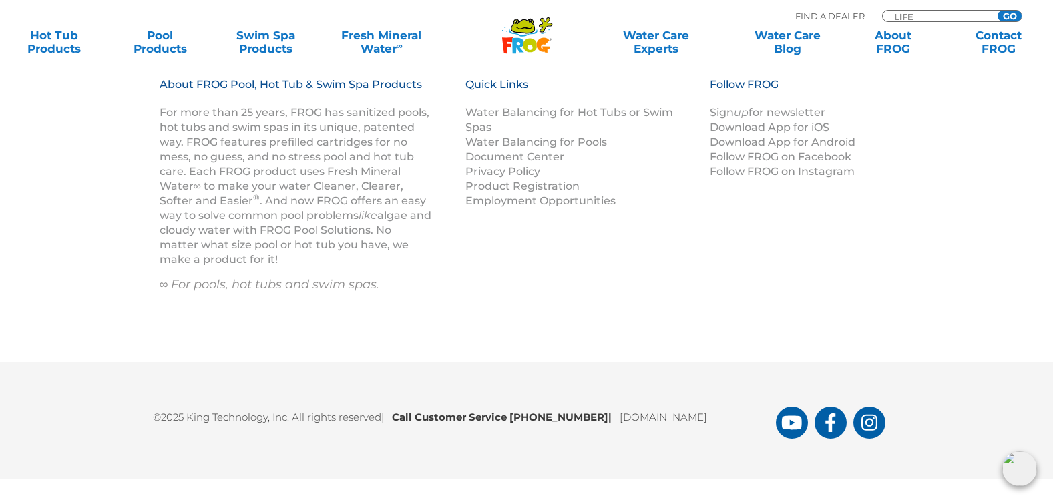
type input "life"
click at [997, 11] on input "GO" at bounding box center [1009, 16] width 24 height 11
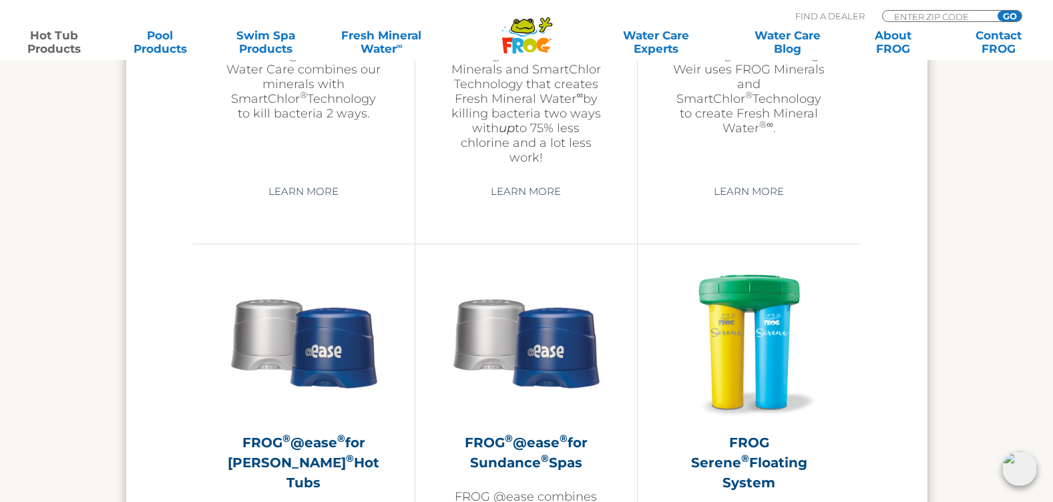
scroll to position [1869, 0]
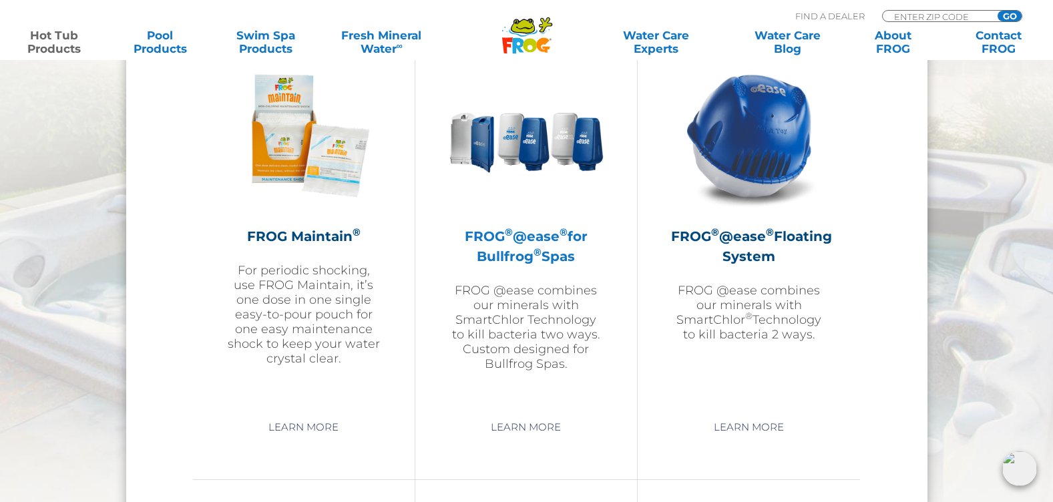
scroll to position [1335, 0]
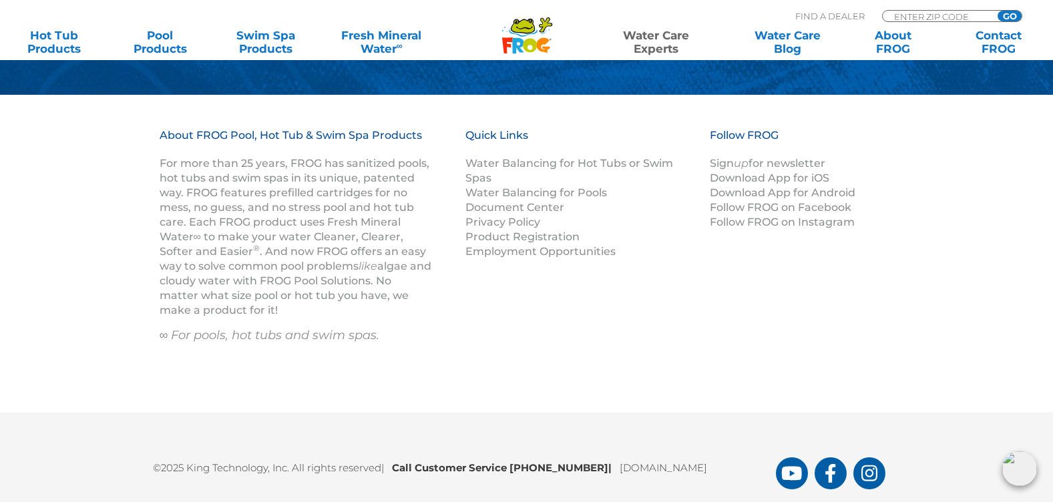
scroll to position [2264, 0]
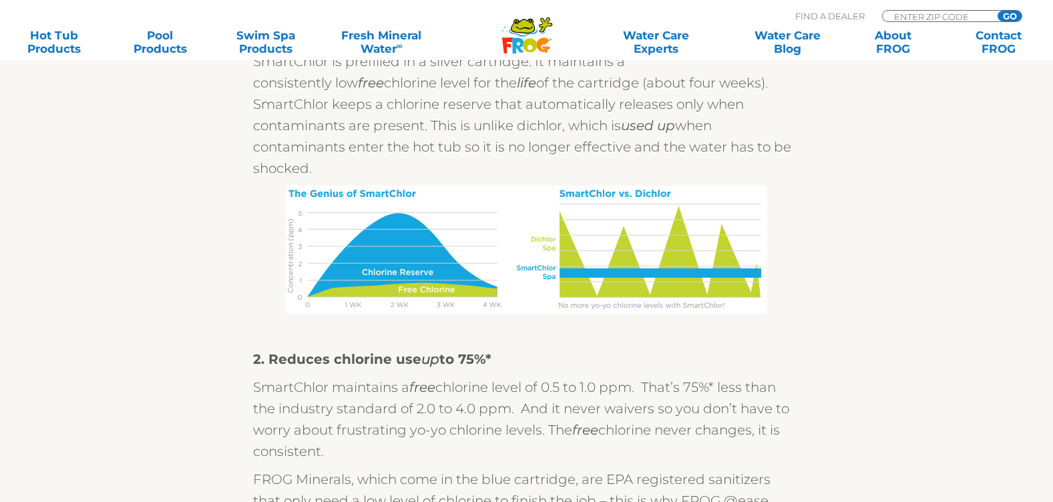
scroll to position [1360, 0]
